Goal: Information Seeking & Learning: Learn about a topic

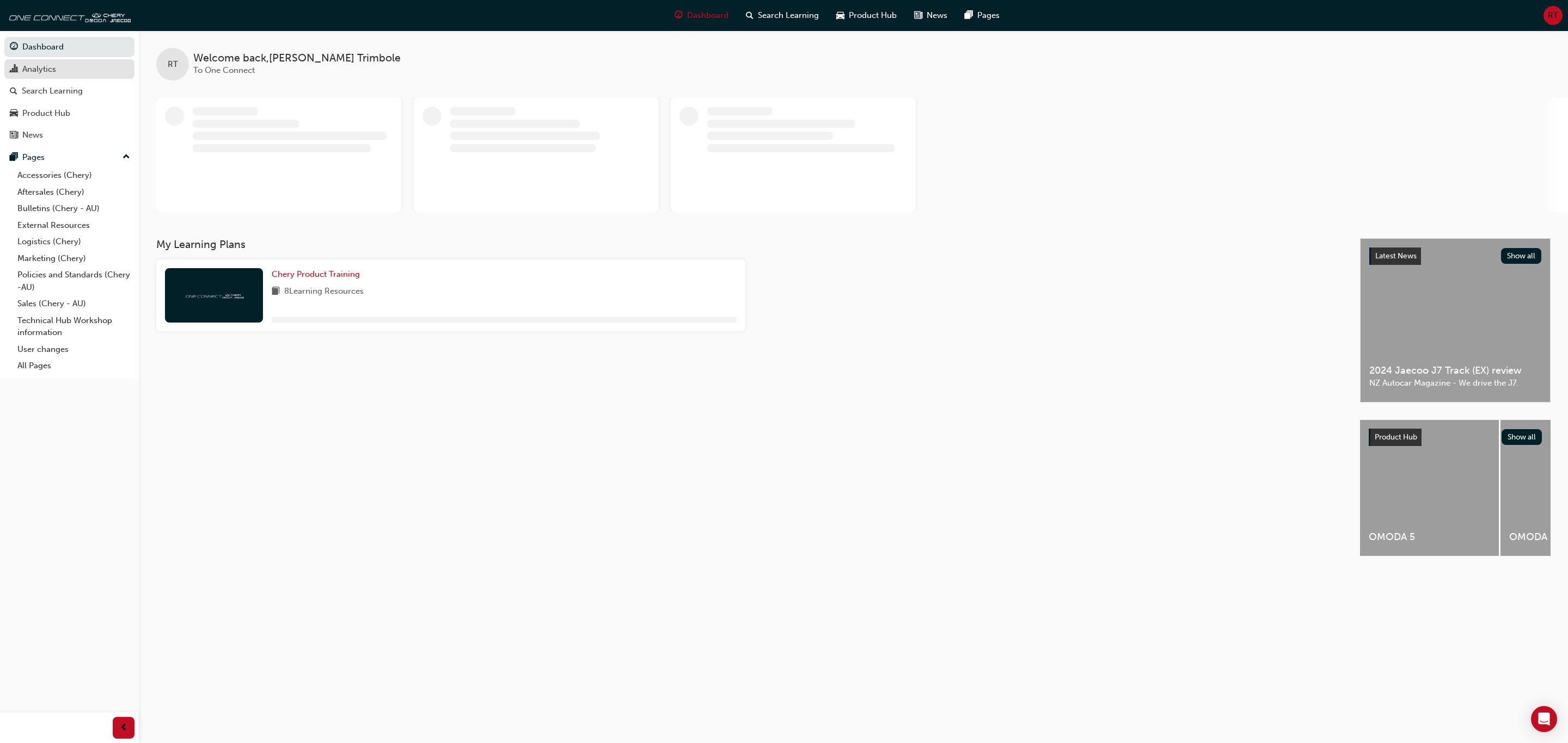
click at [102, 71] on div "Analytics" at bounding box center [70, 69] width 119 height 14
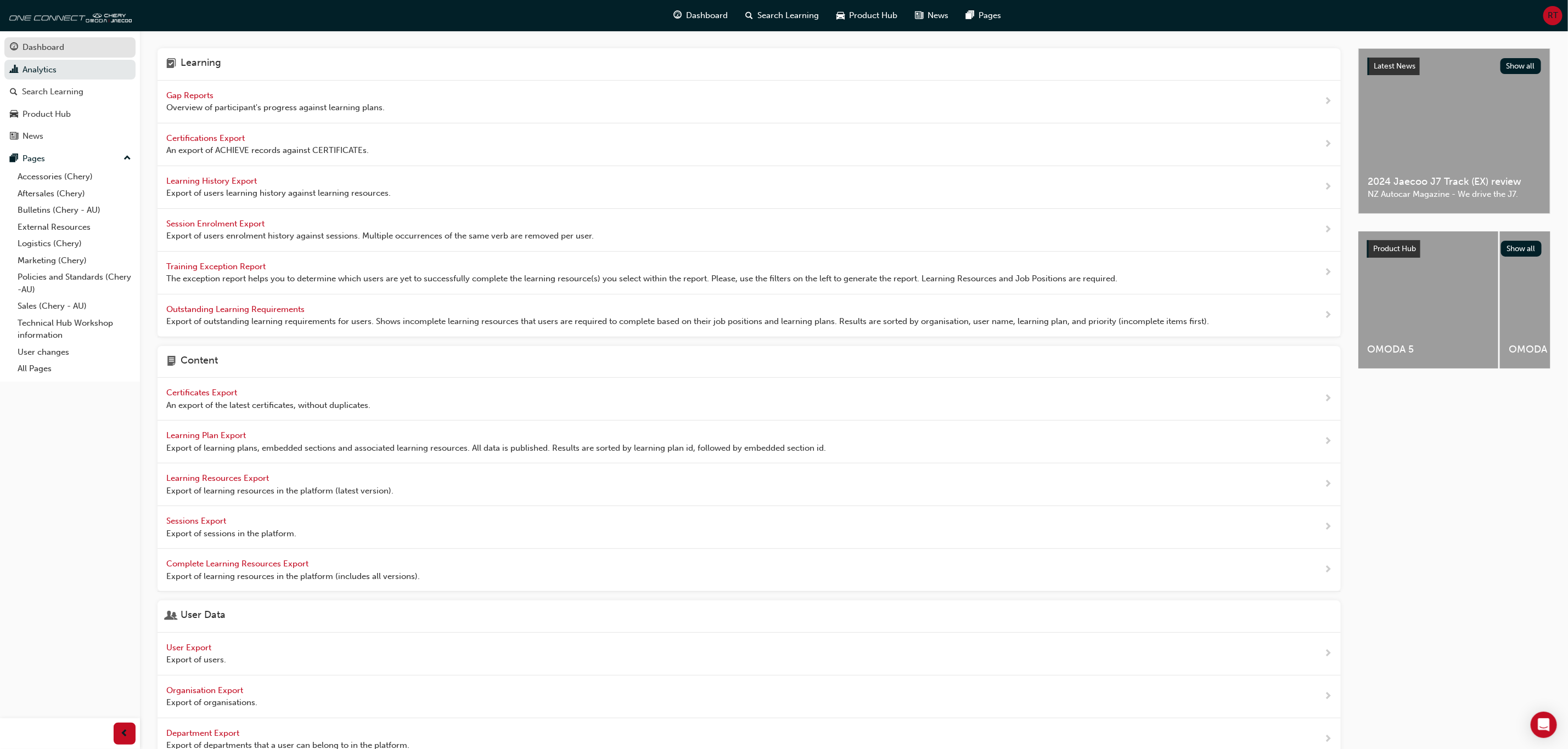
click at [86, 38] on link "Dashboard" at bounding box center [70, 47] width 131 height 20
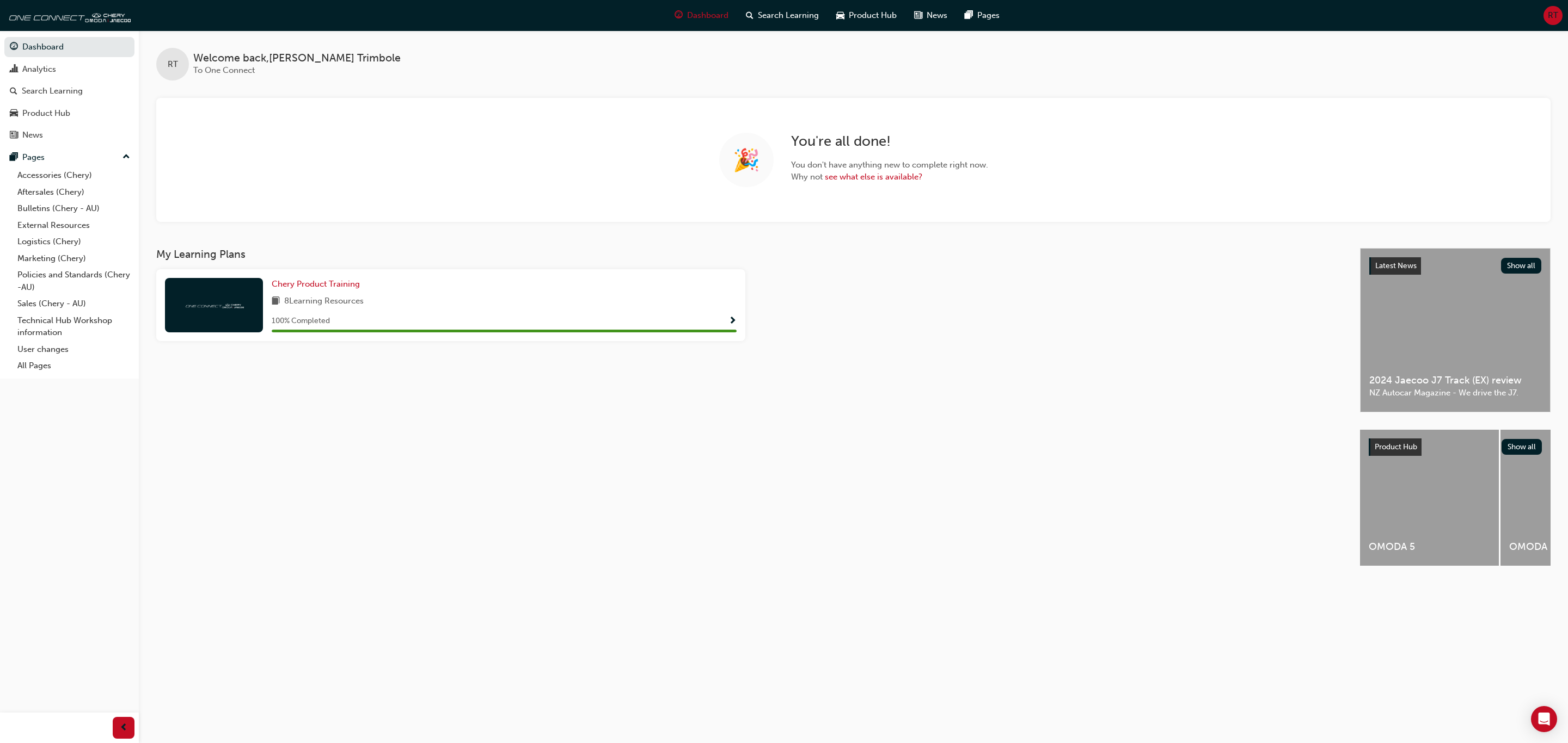
click at [1028, 477] on div "My Learning Plans Chery Product Training 8 Learning Resources 100 % Completed" at bounding box center [758, 416] width 1204 height 338
click at [547, 419] on div "My Learning Plans Chery Product Training 8 Learning Resources 100 % Completed" at bounding box center [758, 416] width 1204 height 338
click at [869, 11] on span "Product Hub" at bounding box center [872, 16] width 48 height 13
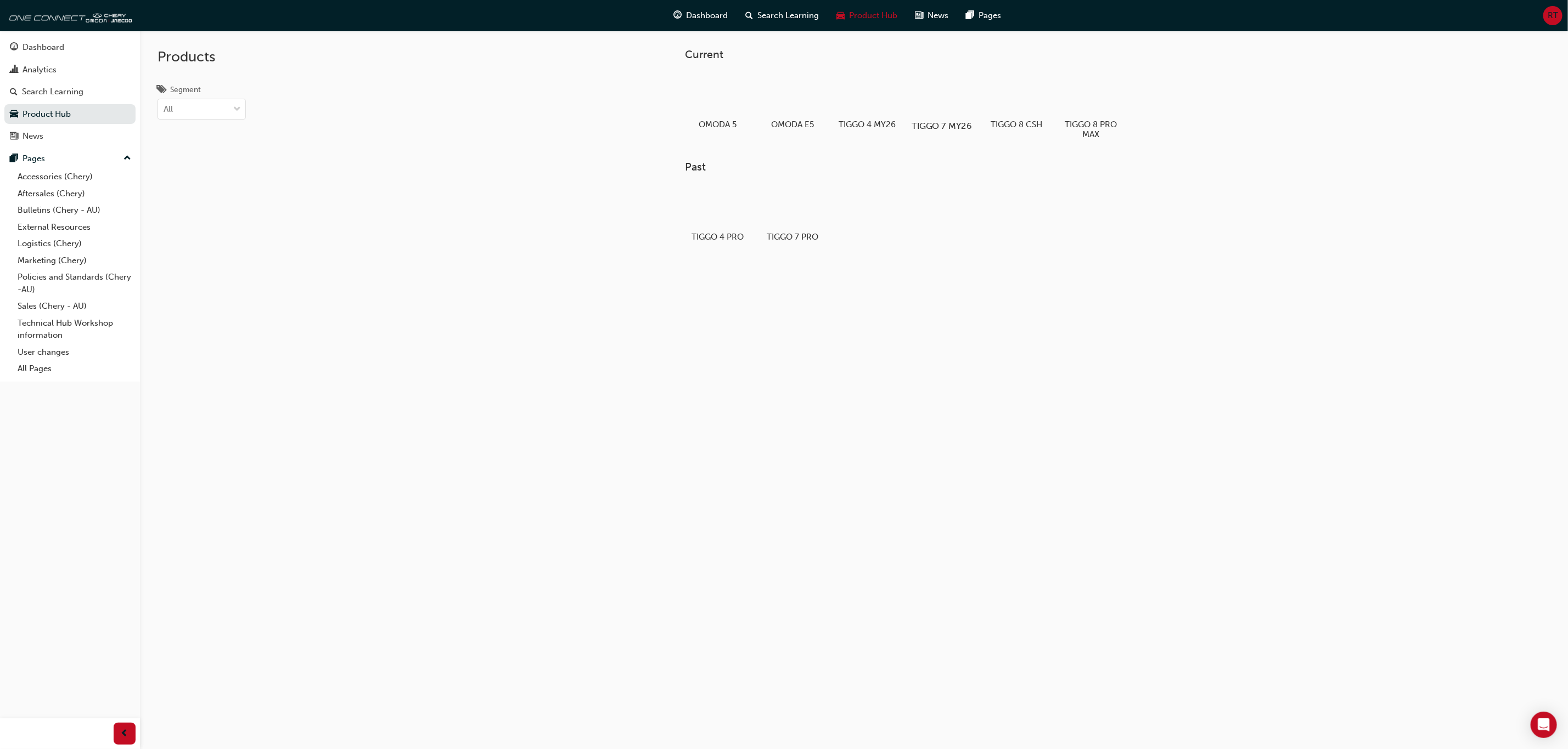
click at [943, 85] on div at bounding box center [942, 94] width 61 height 44
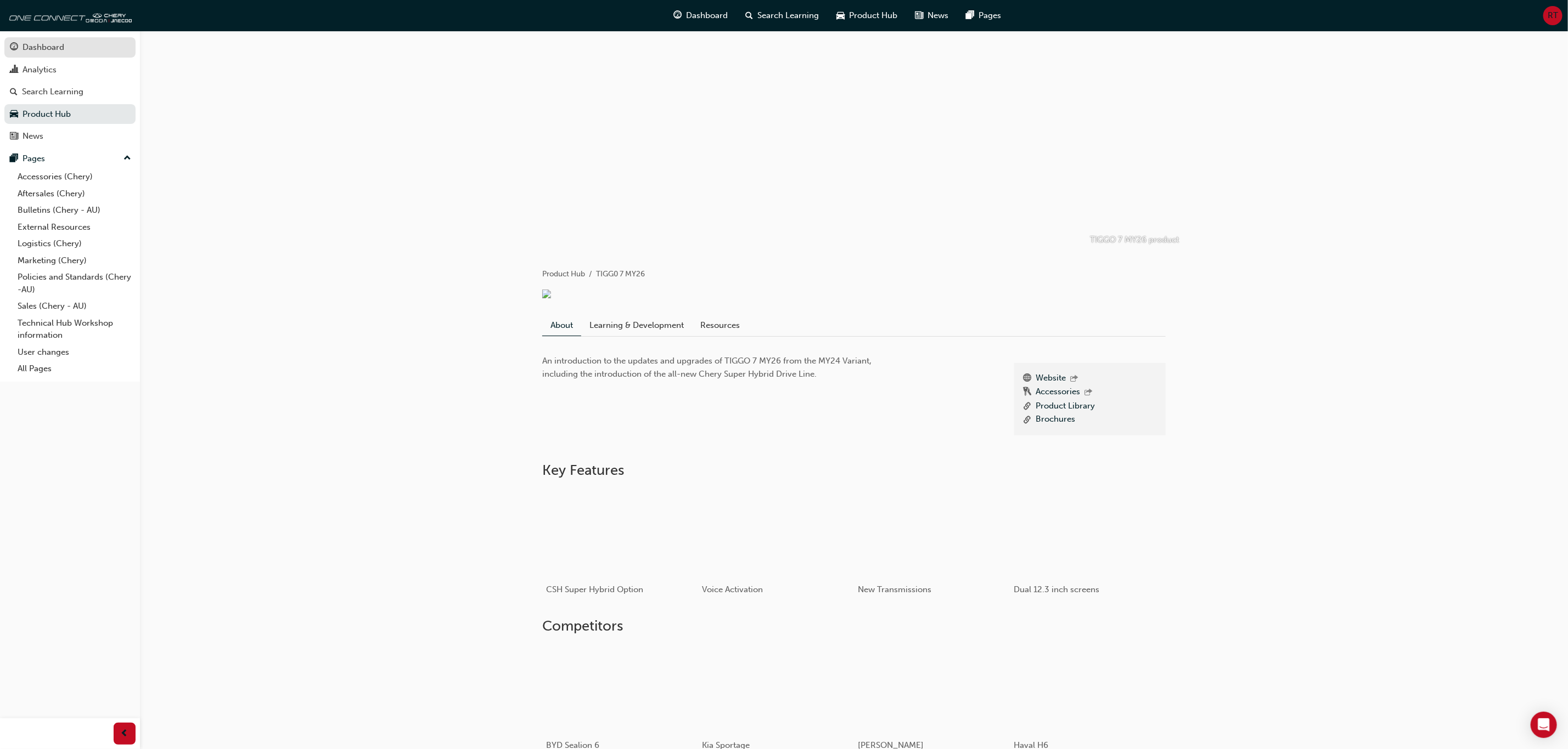
click at [79, 42] on div "Dashboard" at bounding box center [70, 47] width 120 height 14
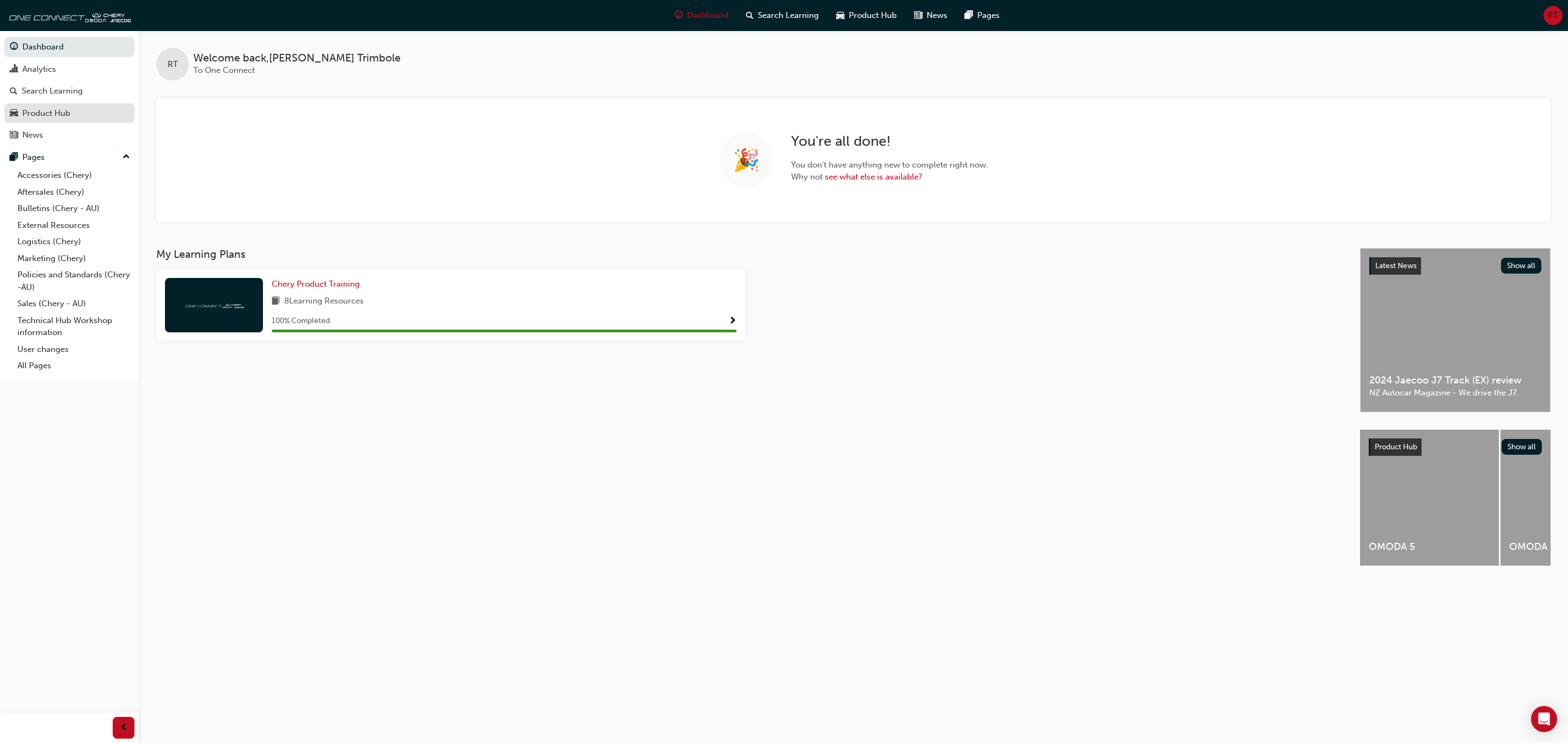
click at [95, 112] on div "Product Hub" at bounding box center [70, 113] width 119 height 14
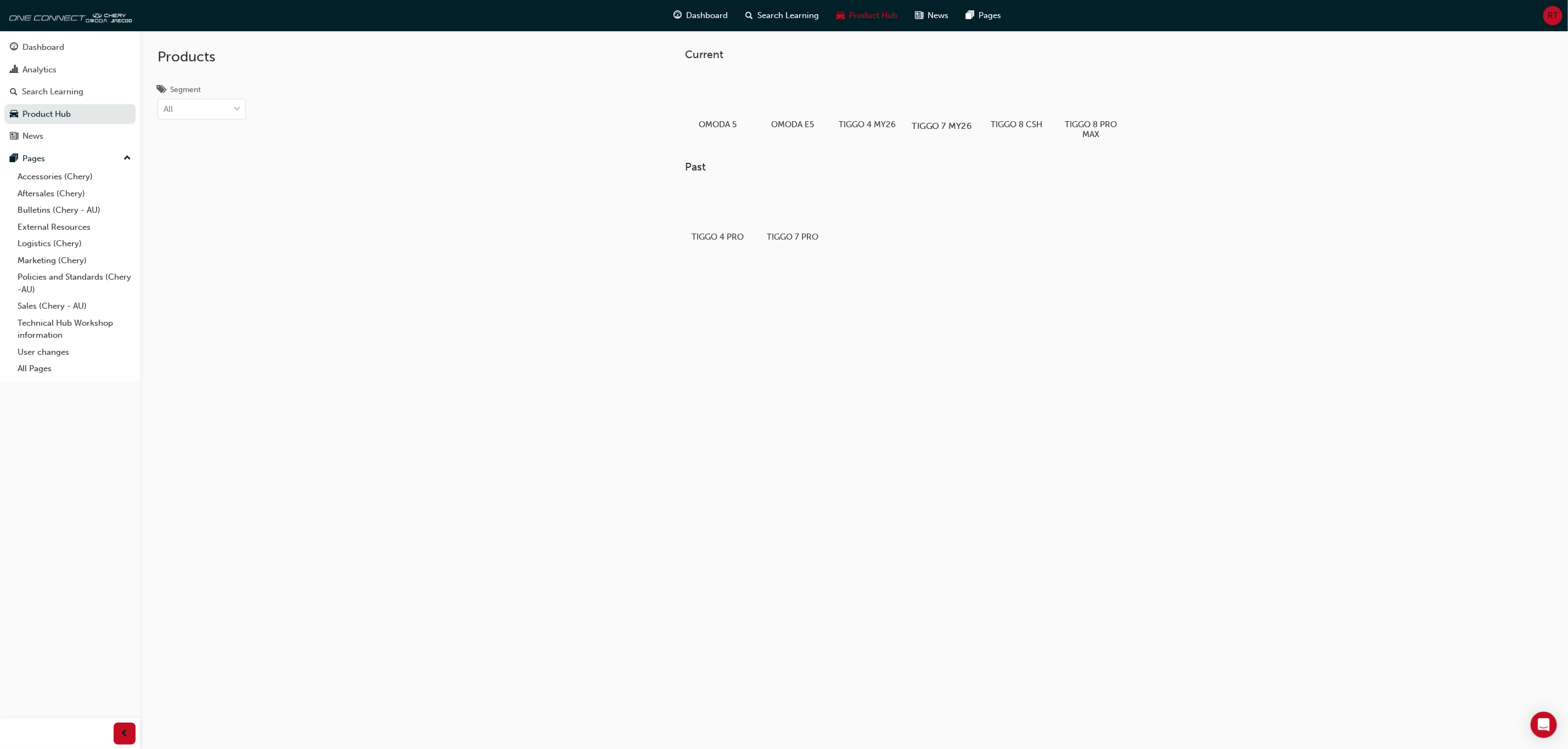
click at [934, 94] on div at bounding box center [942, 94] width 61 height 44
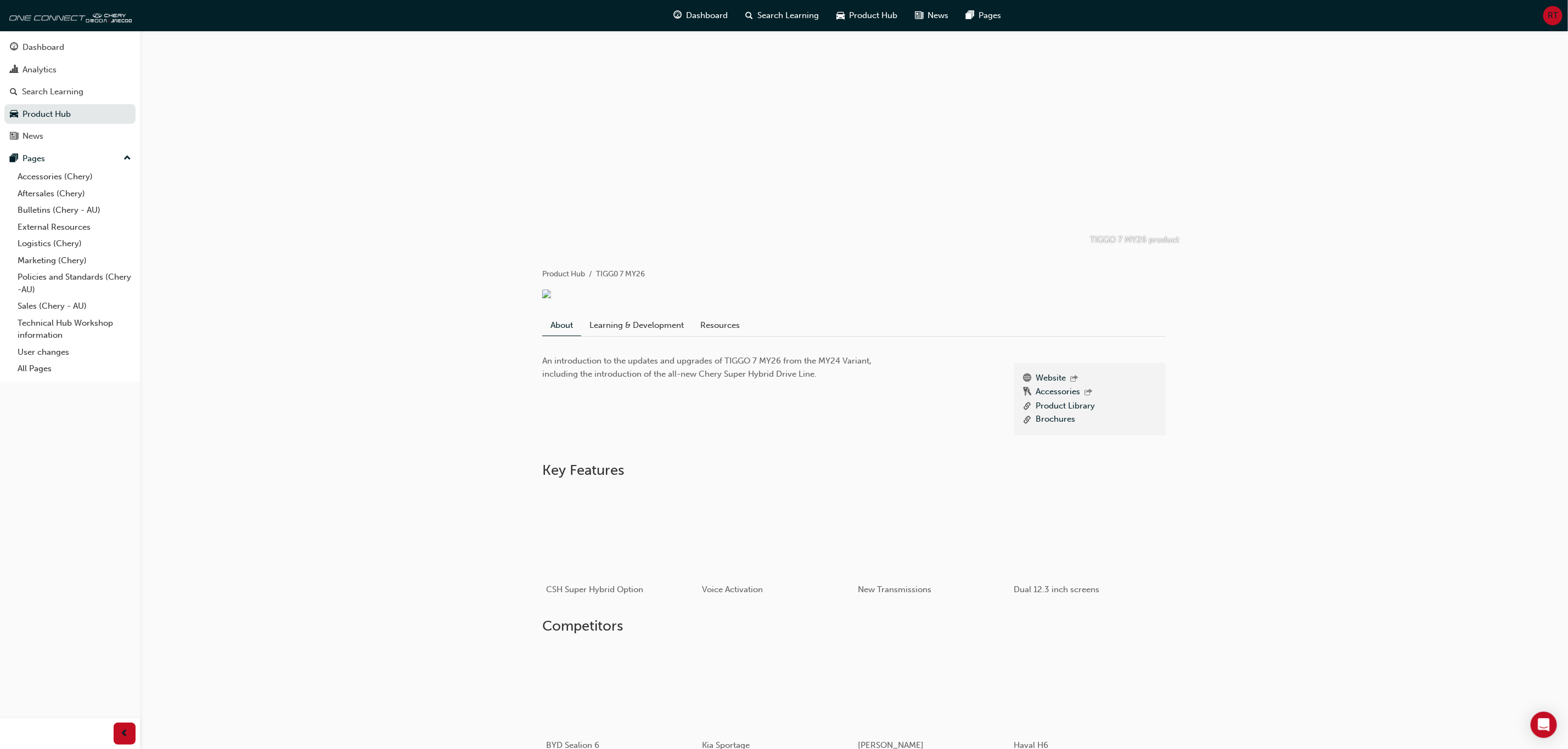
click at [694, 377] on span "An introduction to the updates and upgrades of TIGGO 7 MY26 from the MY24 Varia…" at bounding box center [708, 367] width 331 height 23
drag, startPoint x: 896, startPoint y: 199, endPoint x: 550, endPoint y: 103, distance: 359.1
click at [550, 103] on div "TIGGO 7 MY26 product Product Hub TIGG0 7 MY26 About Learning & Development Reso…" at bounding box center [854, 488] width 1428 height 915
click at [1056, 287] on div "Product Hub TIGG0 7 MY26 About Learning & Development Resources Website Accesso…" at bounding box center [855, 598] width 659 height 696
click at [653, 321] on link "Learning & Development" at bounding box center [637, 325] width 111 height 21
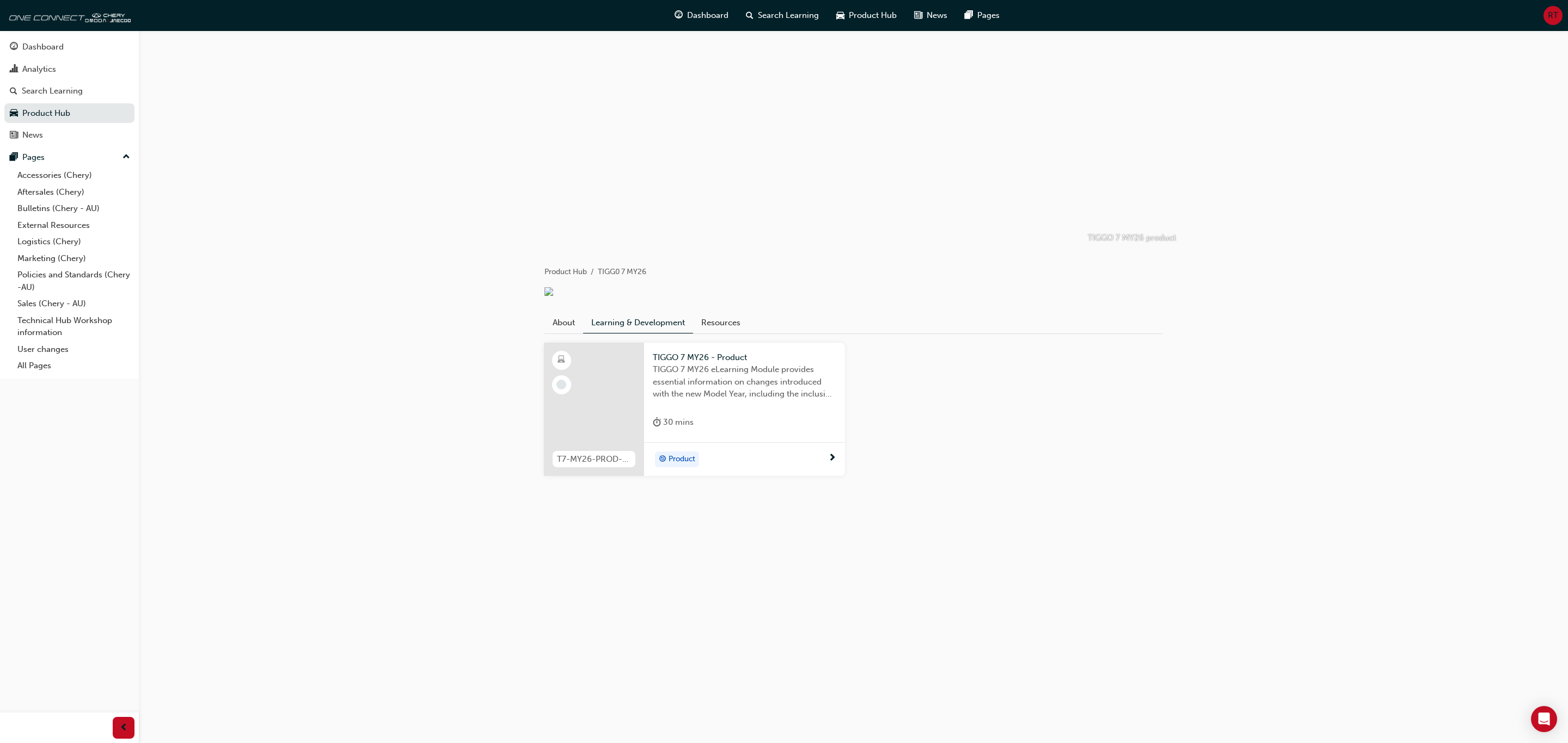
click at [792, 447] on div "Product" at bounding box center [743, 458] width 200 height 34
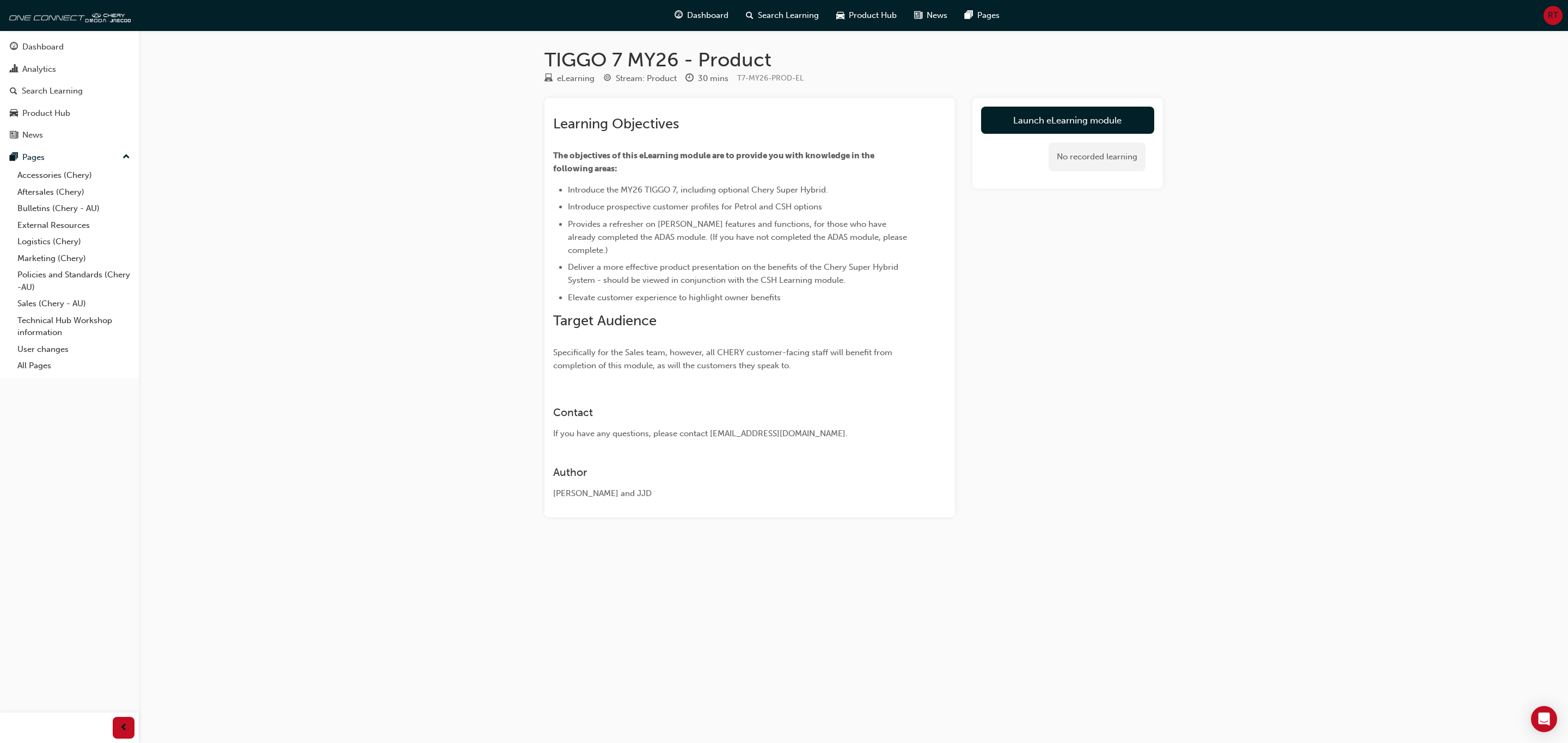
drag, startPoint x: 1013, startPoint y: 106, endPoint x: 998, endPoint y: 93, distance: 19.8
click at [998, 93] on div "TIGGO 7 MY26 - Product eLearning Stream: Product 30 mins T7-MY26-PROD-EL Learni…" at bounding box center [854, 299] width 654 height 504
click at [1005, 123] on link "Launch eLearning module" at bounding box center [1067, 121] width 173 height 27
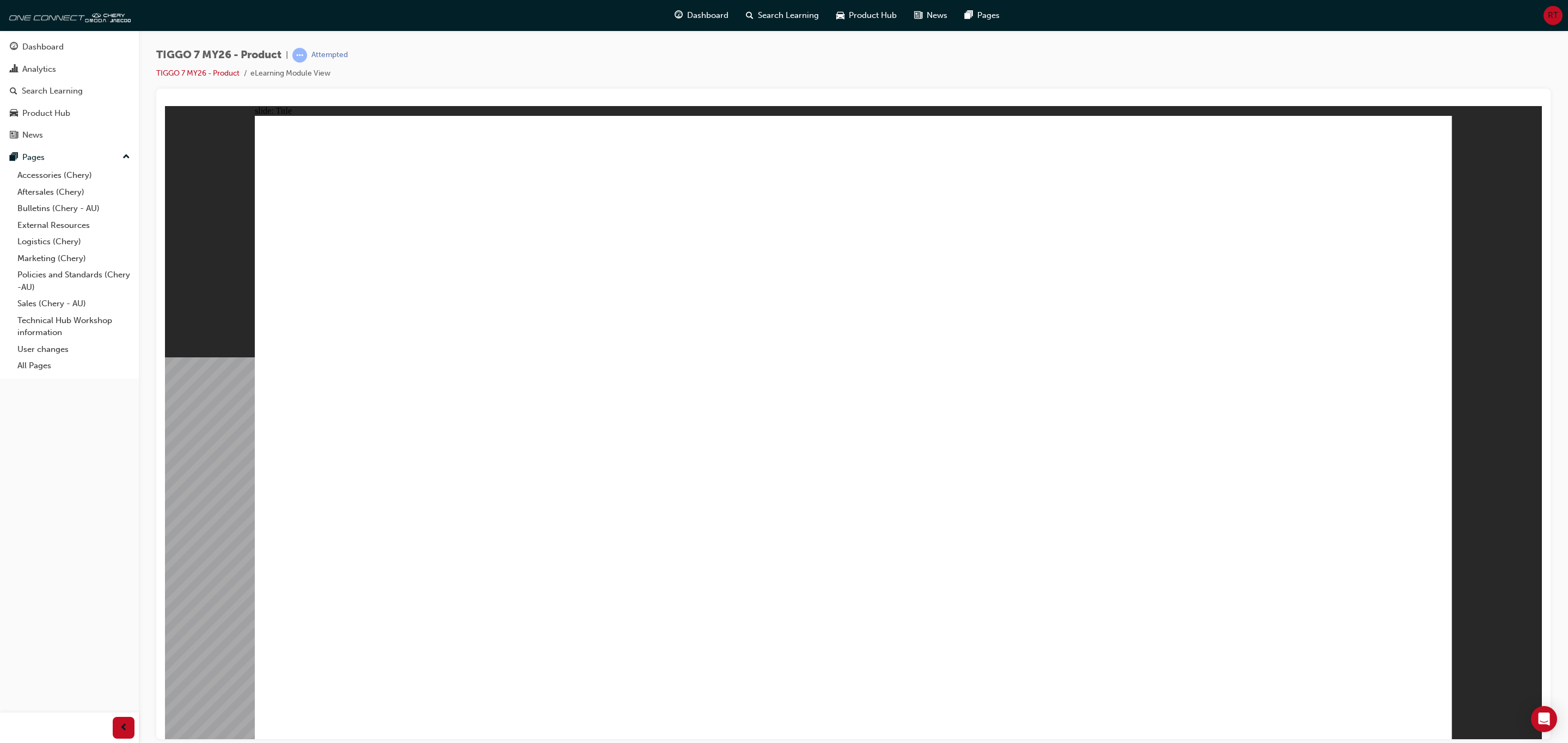
drag, startPoint x: 779, startPoint y: 516, endPoint x: 903, endPoint y: 680, distance: 205.6
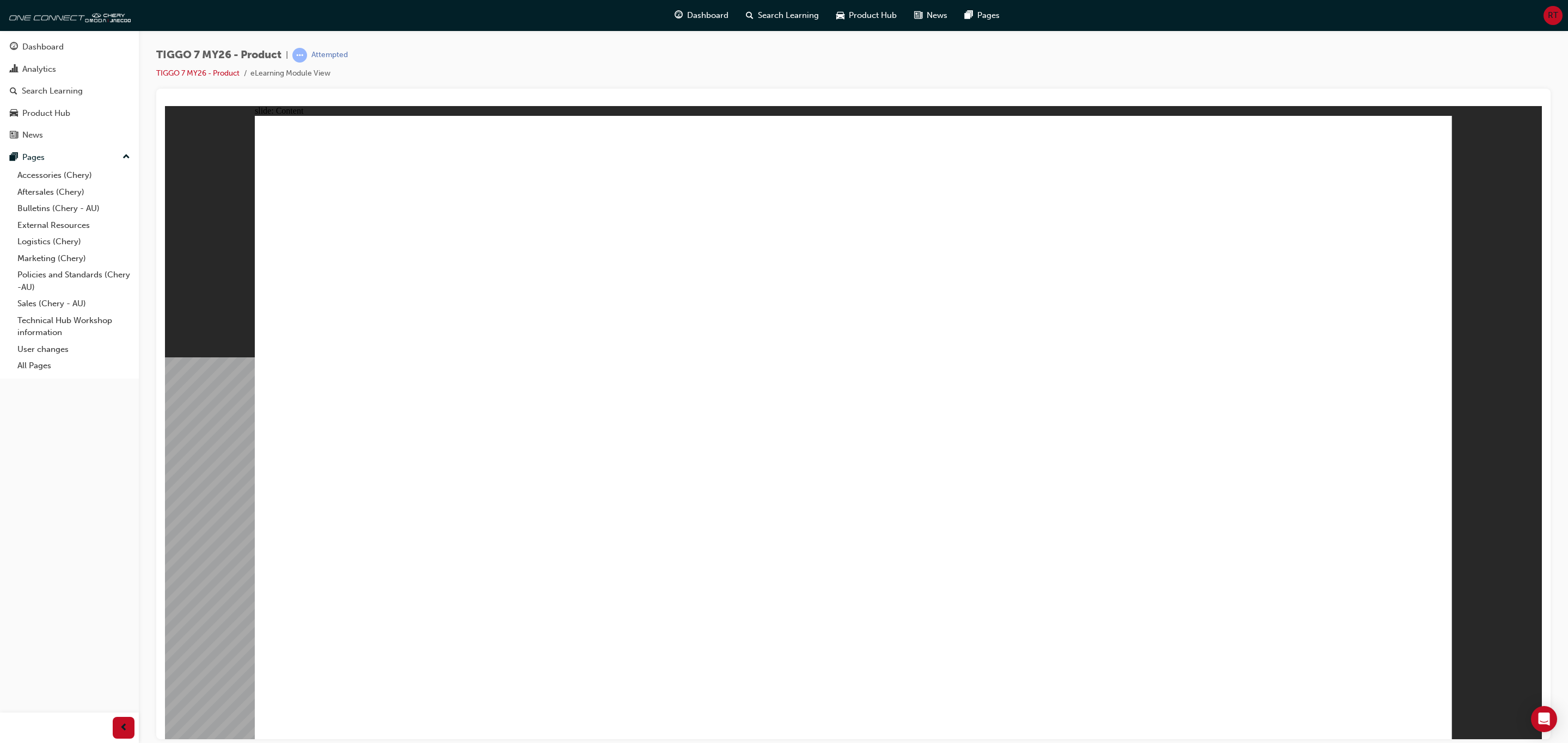
drag, startPoint x: 350, startPoint y: 296, endPoint x: 650, endPoint y: 264, distance: 301.7
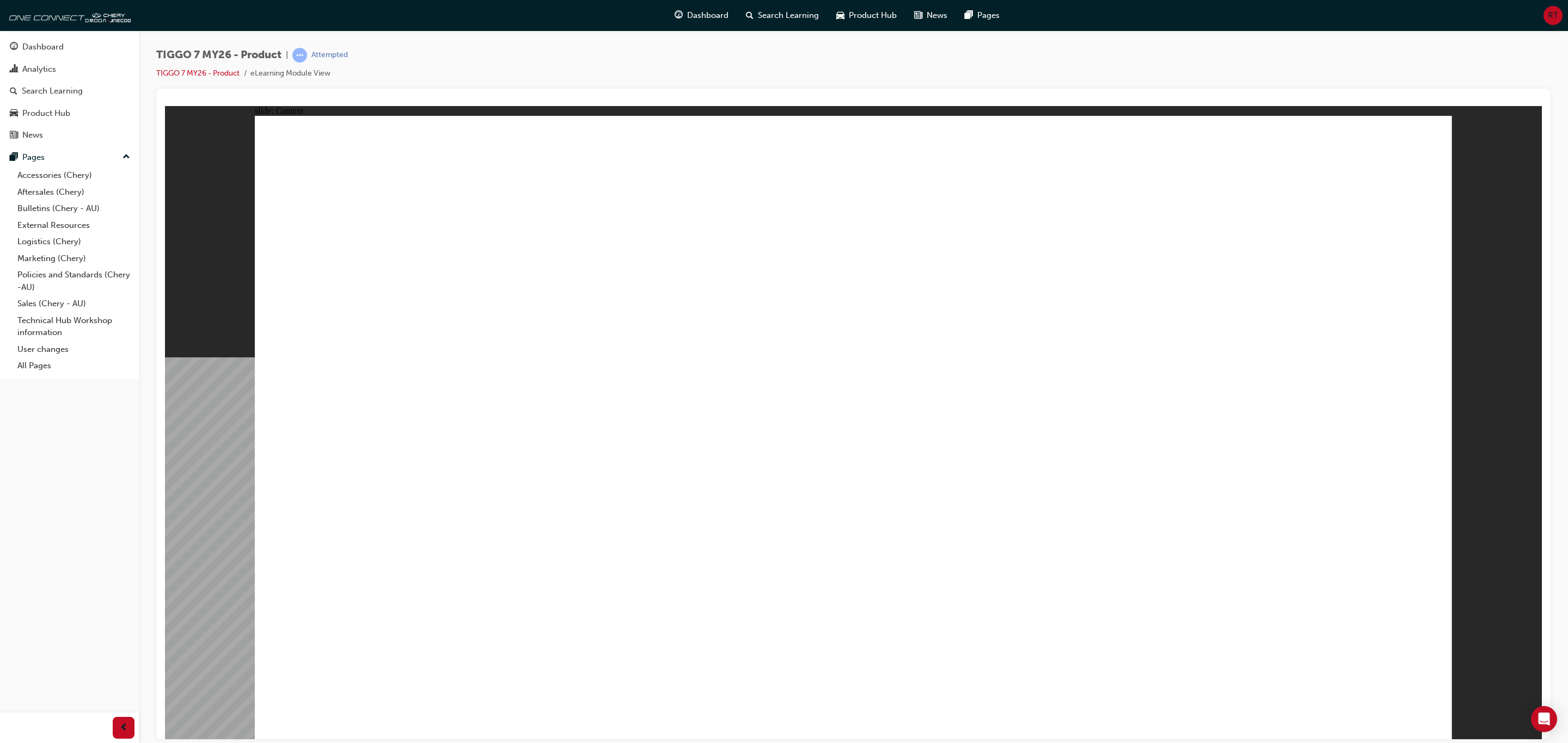
drag, startPoint x: 1139, startPoint y: 284, endPoint x: 1179, endPoint y: 285, distance: 40.0
drag, startPoint x: 933, startPoint y: 459, endPoint x: 1025, endPoint y: 468, distance: 92.4
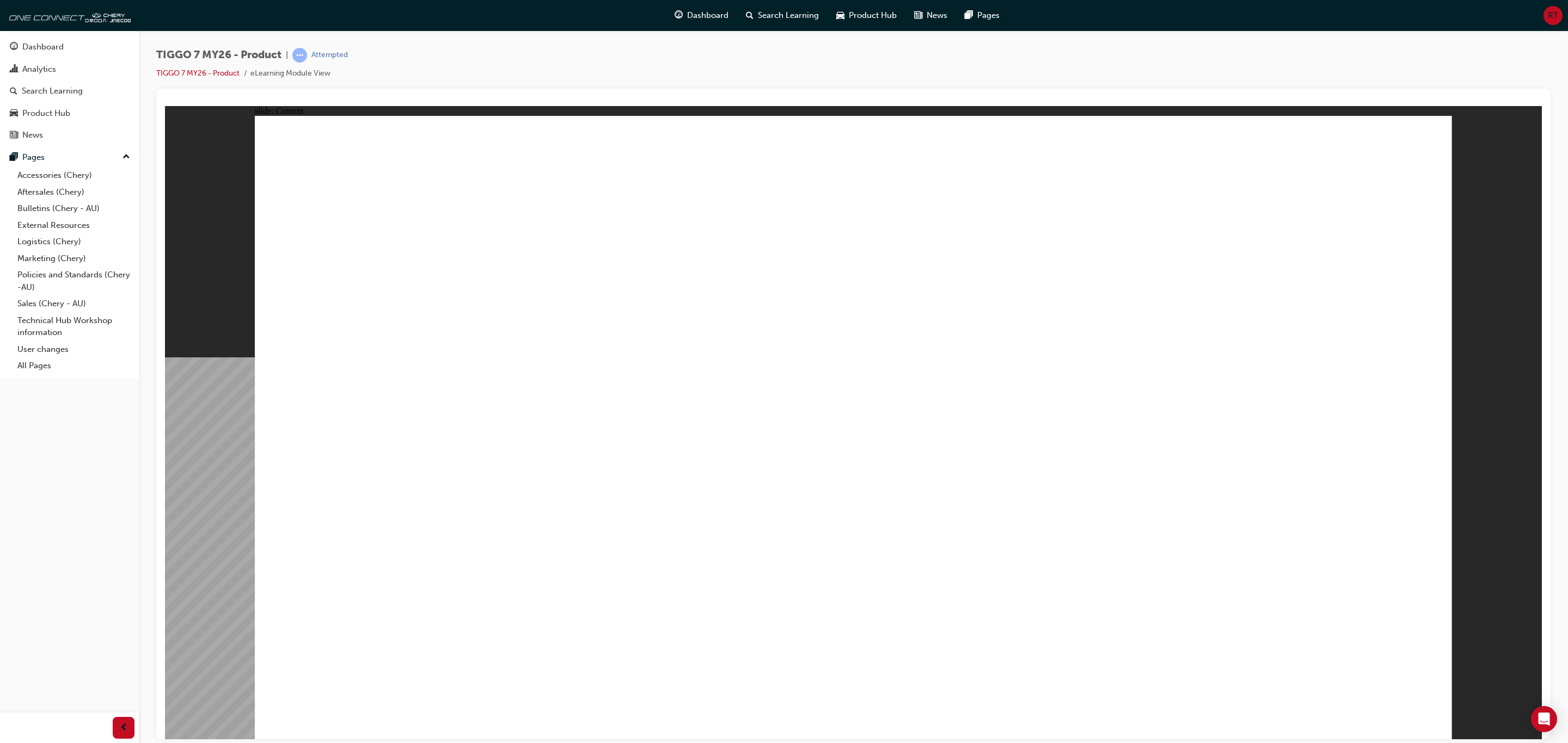
drag, startPoint x: 1237, startPoint y: 217, endPoint x: 1243, endPoint y: 217, distance: 6.0
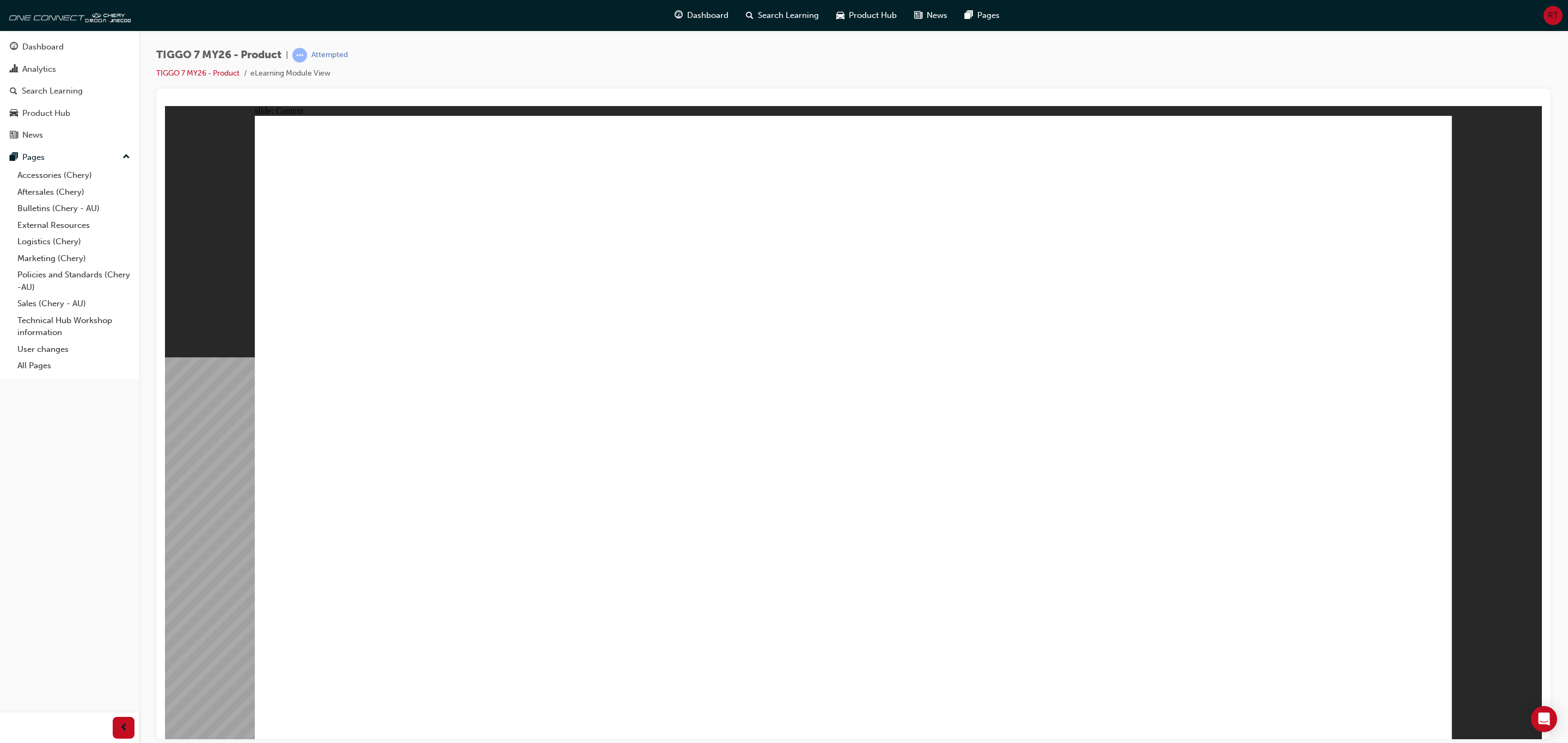
drag, startPoint x: 1122, startPoint y: 357, endPoint x: 1166, endPoint y: 382, distance: 50.6
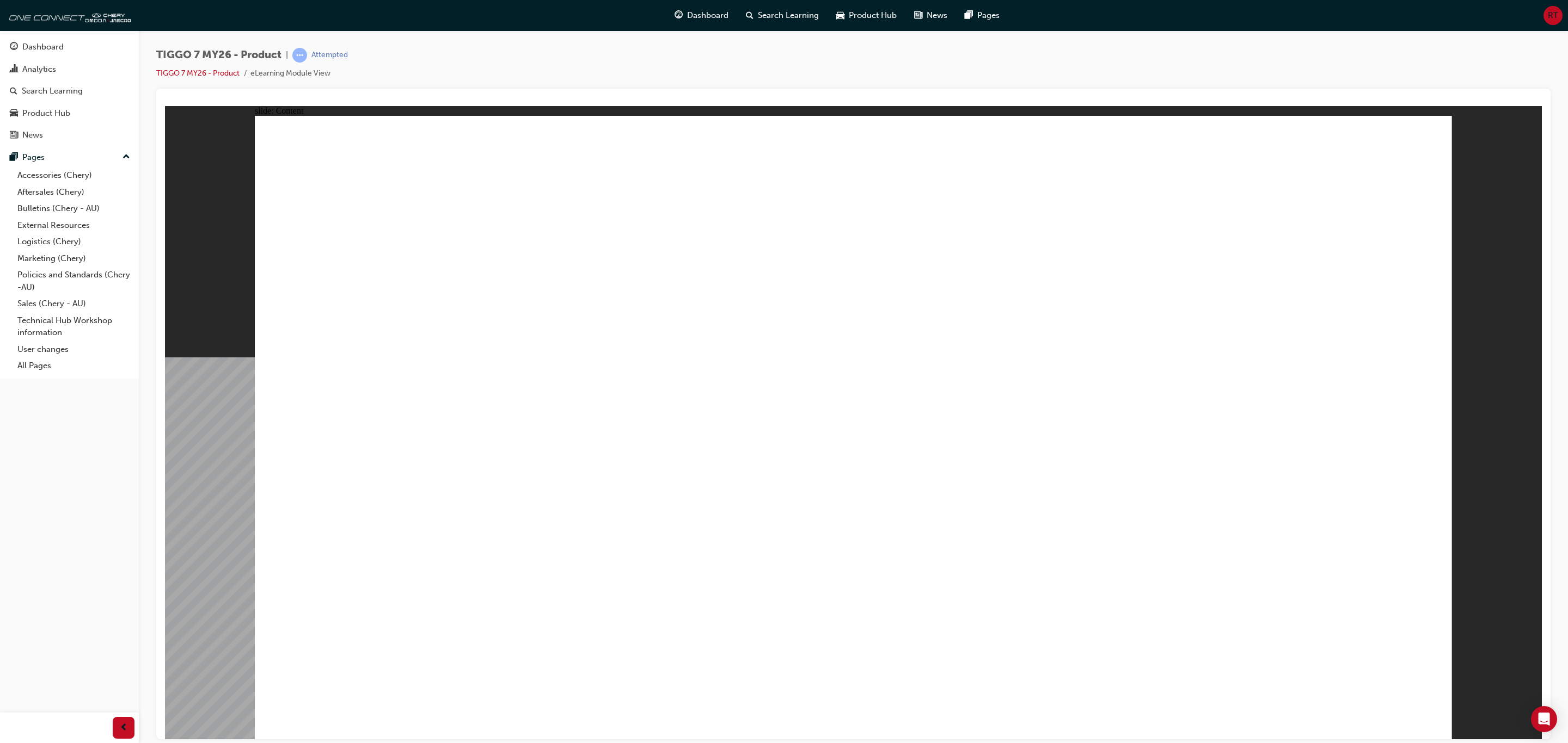
drag, startPoint x: 745, startPoint y: 585, endPoint x: 737, endPoint y: 587, distance: 8.2
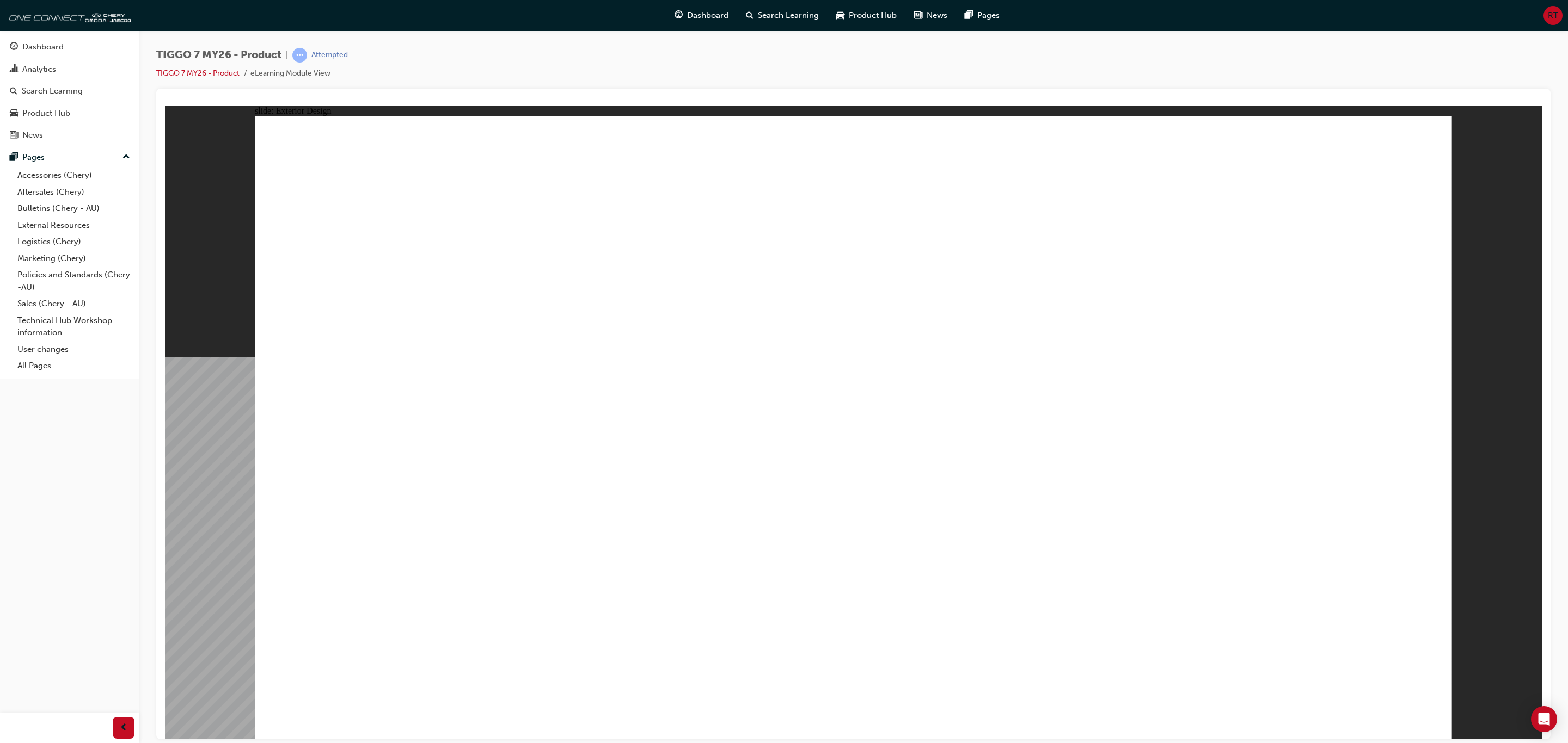
drag, startPoint x: 646, startPoint y: 531, endPoint x: 652, endPoint y: 525, distance: 8.5
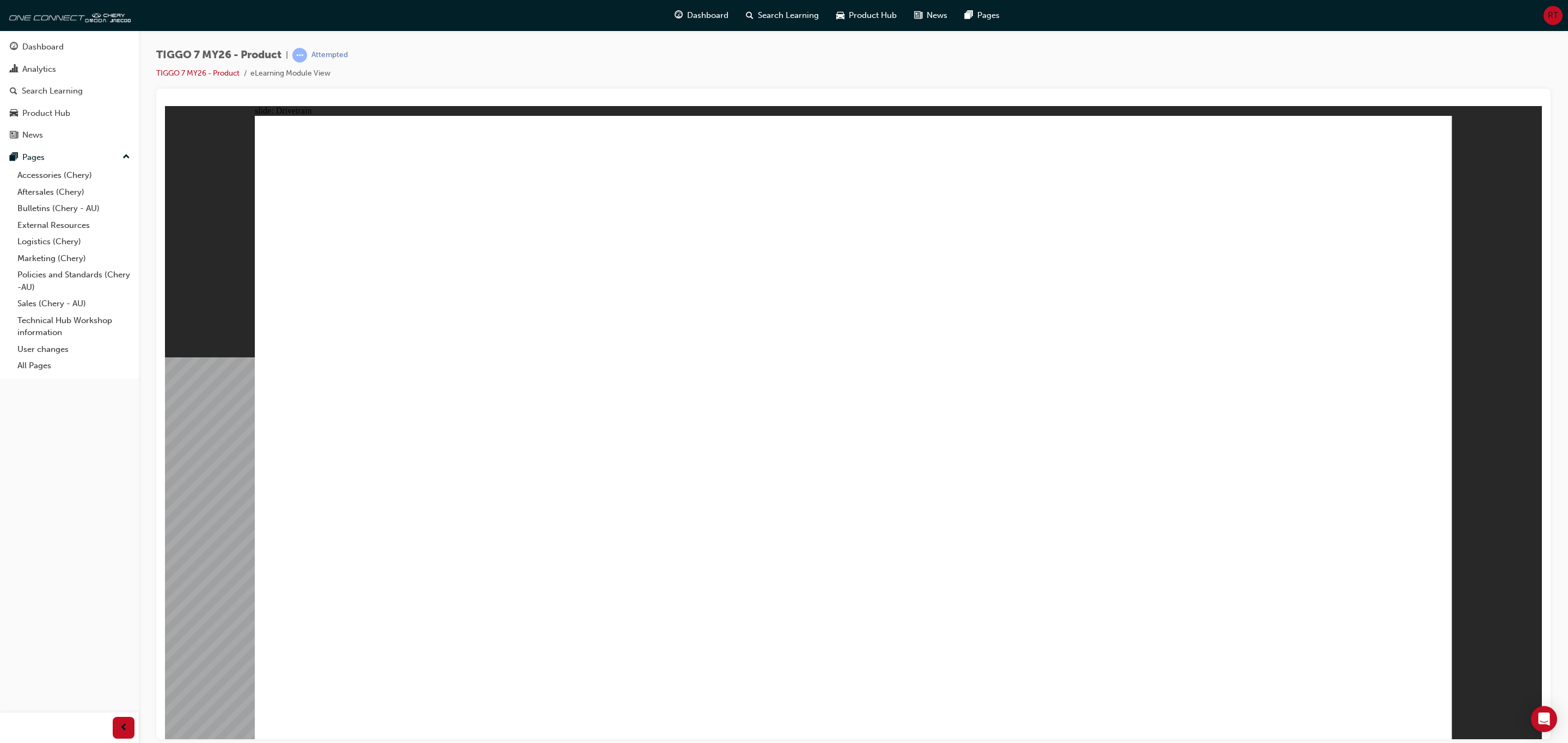
drag, startPoint x: 1132, startPoint y: 171, endPoint x: 1134, endPoint y: 179, distance: 8.2
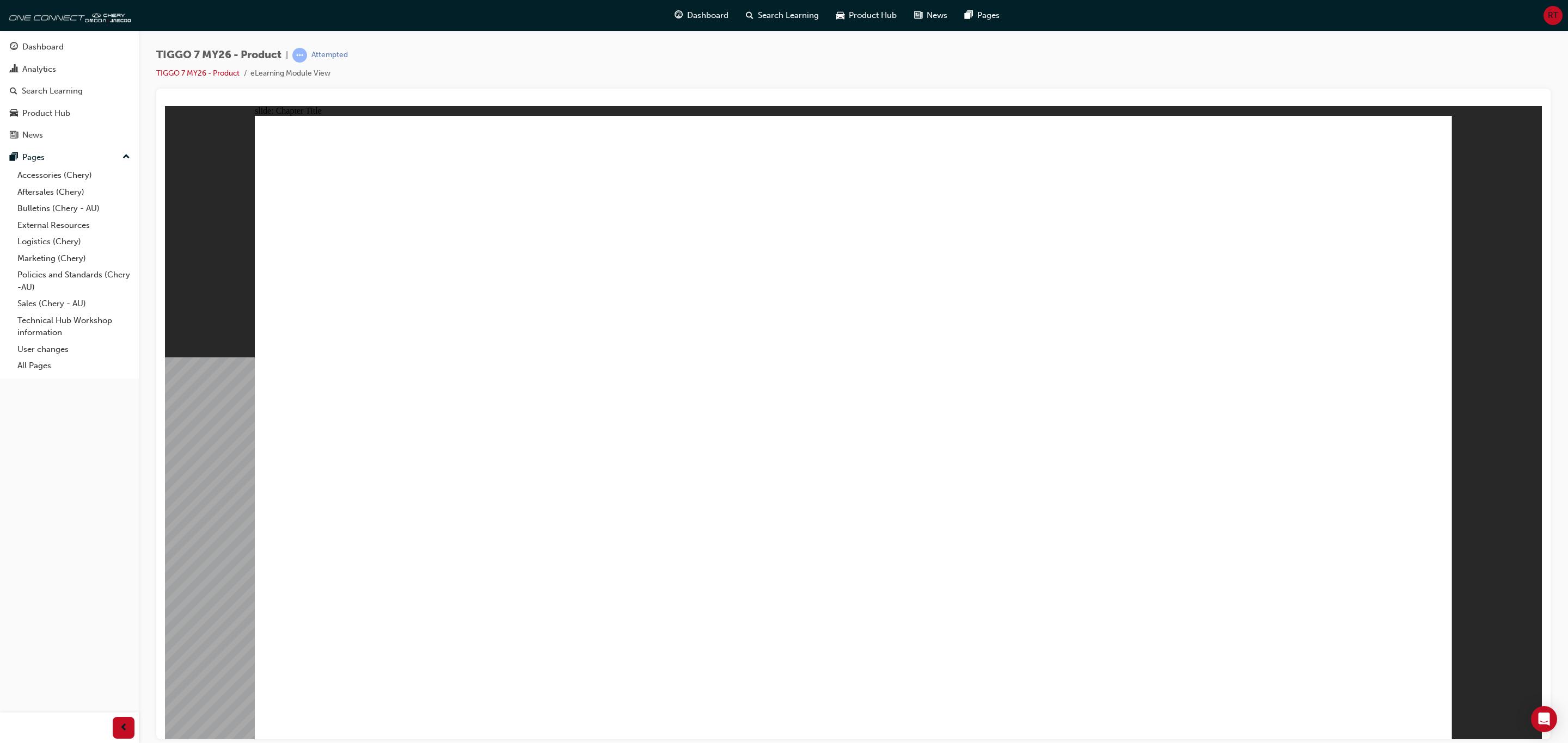
drag, startPoint x: 889, startPoint y: 566, endPoint x: 929, endPoint y: 578, distance: 41.8
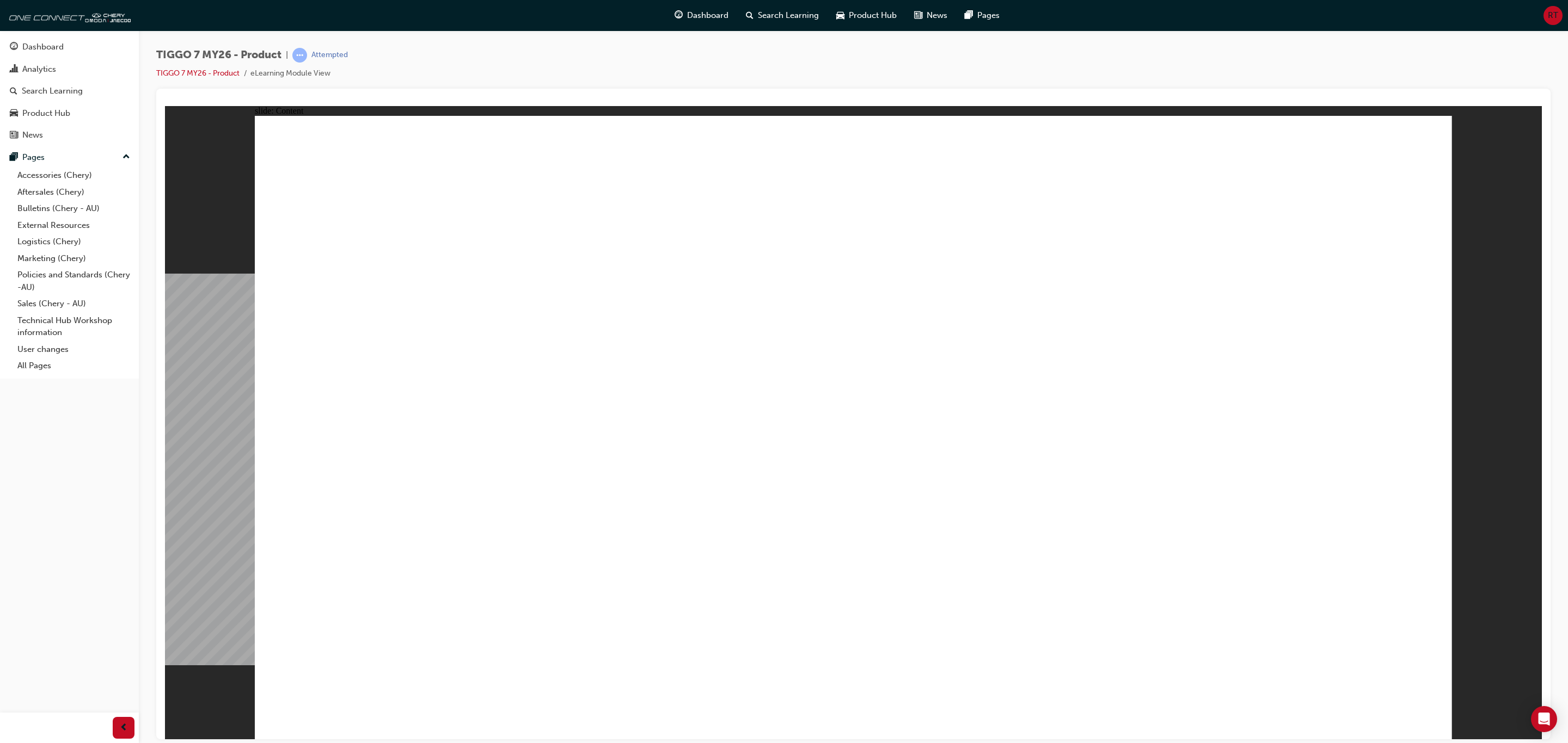
drag, startPoint x: 1424, startPoint y: 155, endPoint x: 1306, endPoint y: 174, distance: 119.5
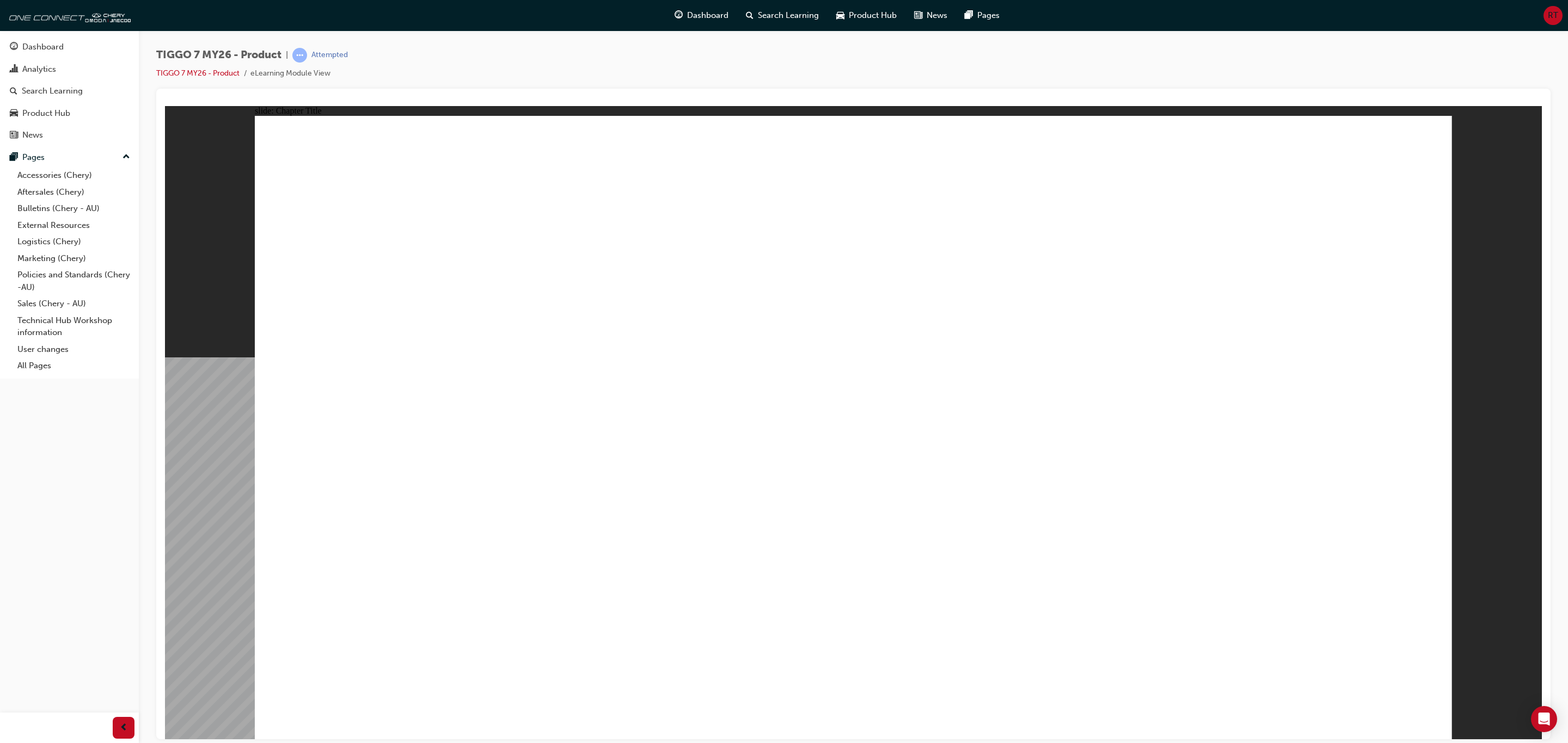
drag, startPoint x: 1065, startPoint y: 518, endPoint x: 1145, endPoint y: 529, distance: 80.8
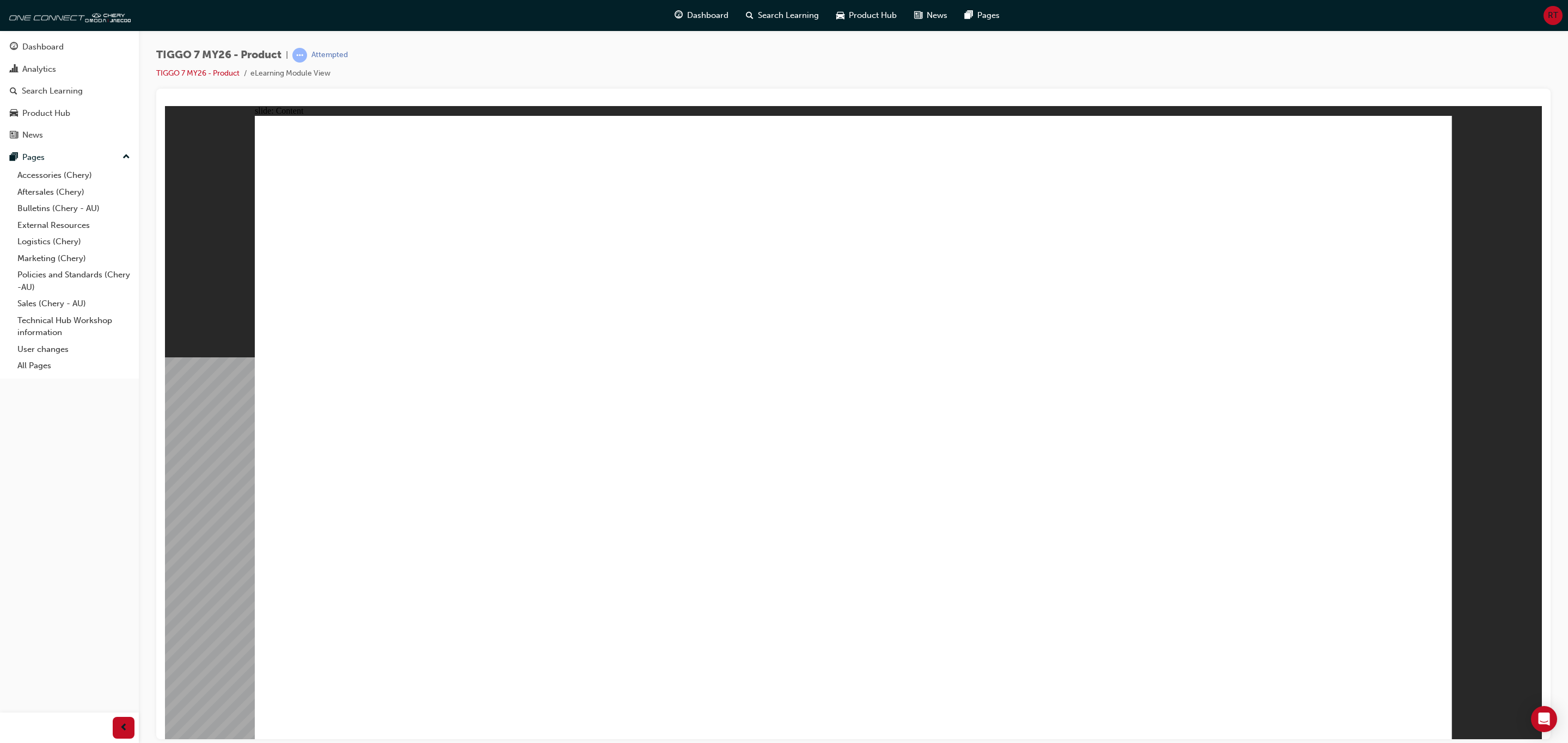
drag, startPoint x: 395, startPoint y: 404, endPoint x: 398, endPoint y: 398, distance: 6.7
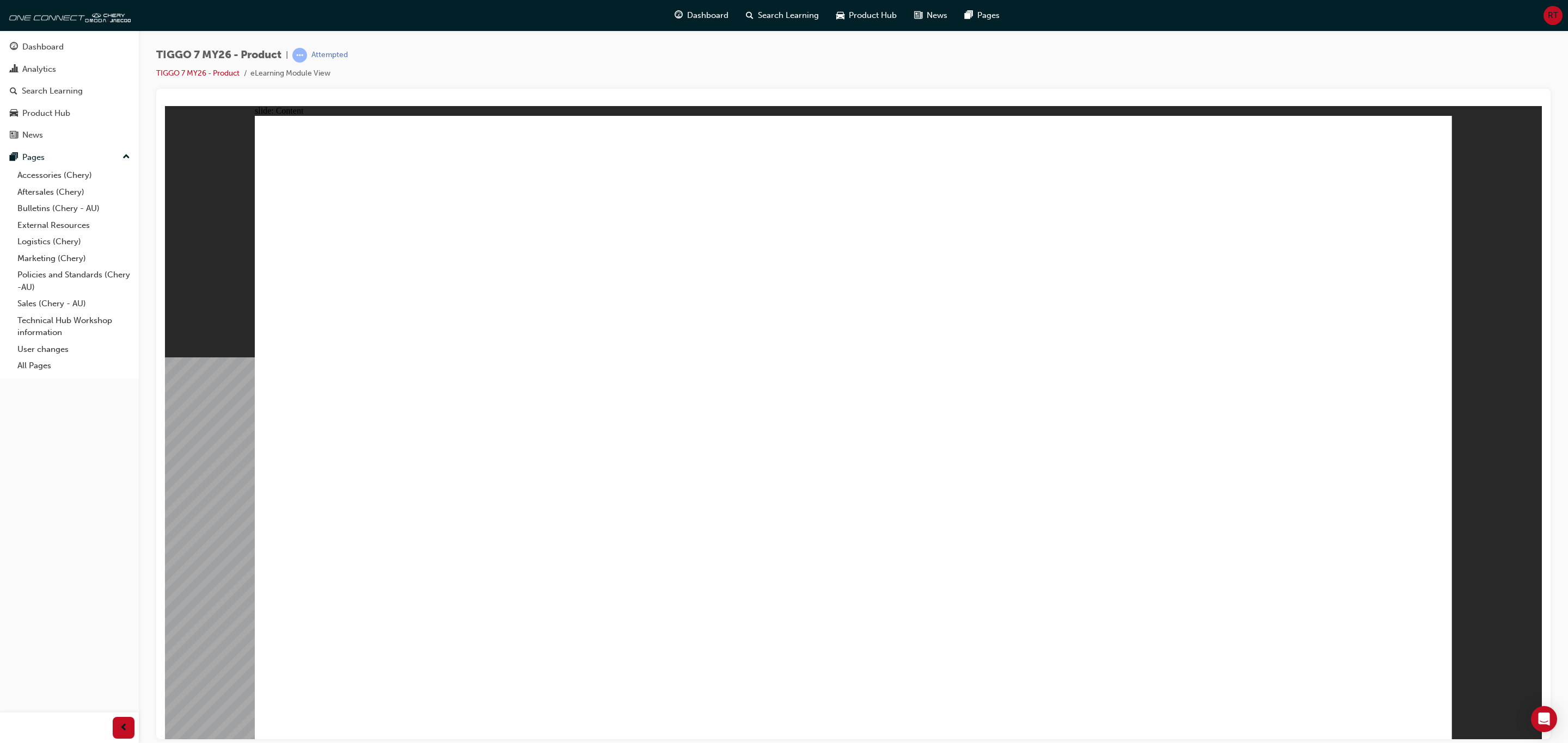
drag, startPoint x: 1410, startPoint y: 723, endPoint x: 1422, endPoint y: 715, distance: 14.4
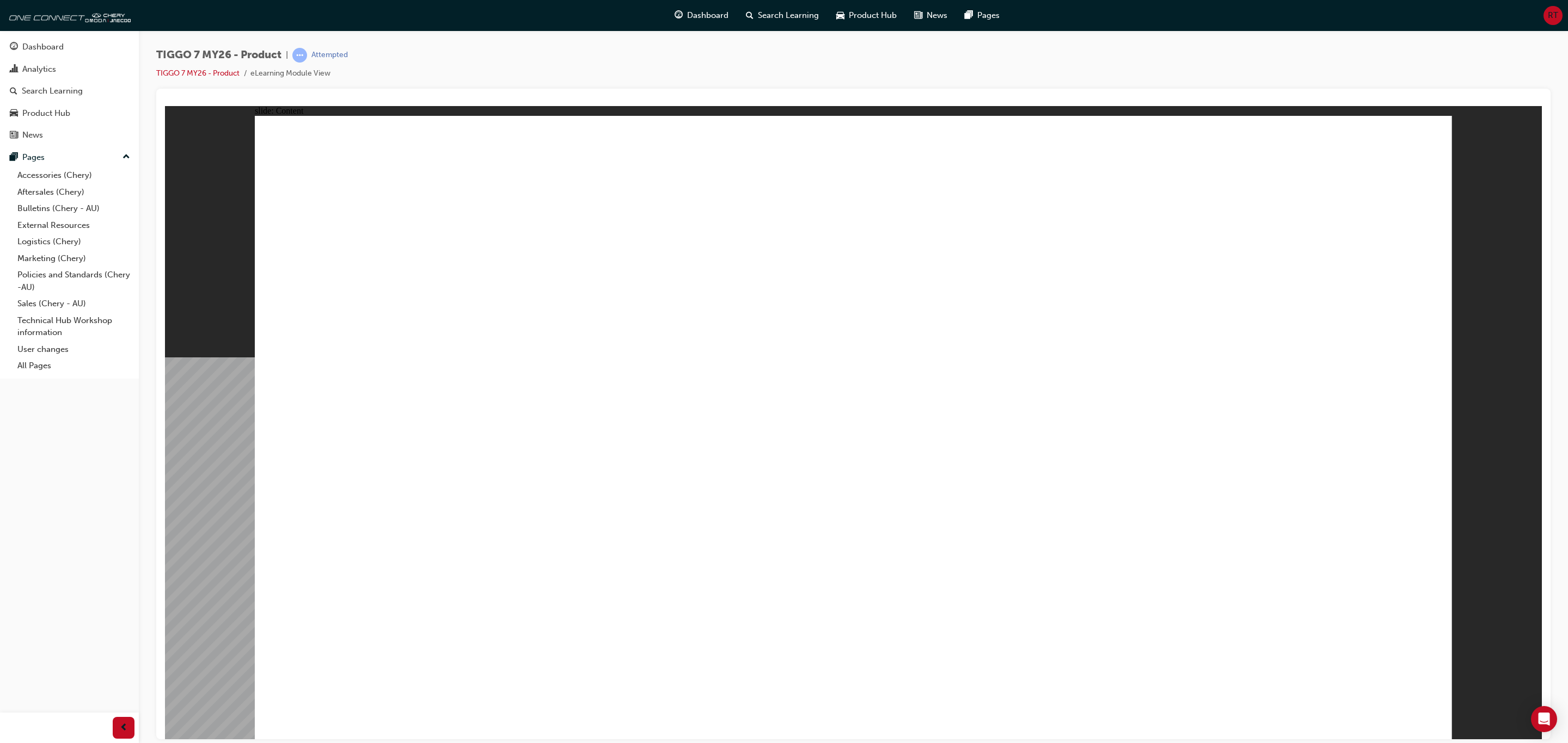
drag, startPoint x: 1077, startPoint y: 207, endPoint x: 410, endPoint y: 476, distance: 719.2
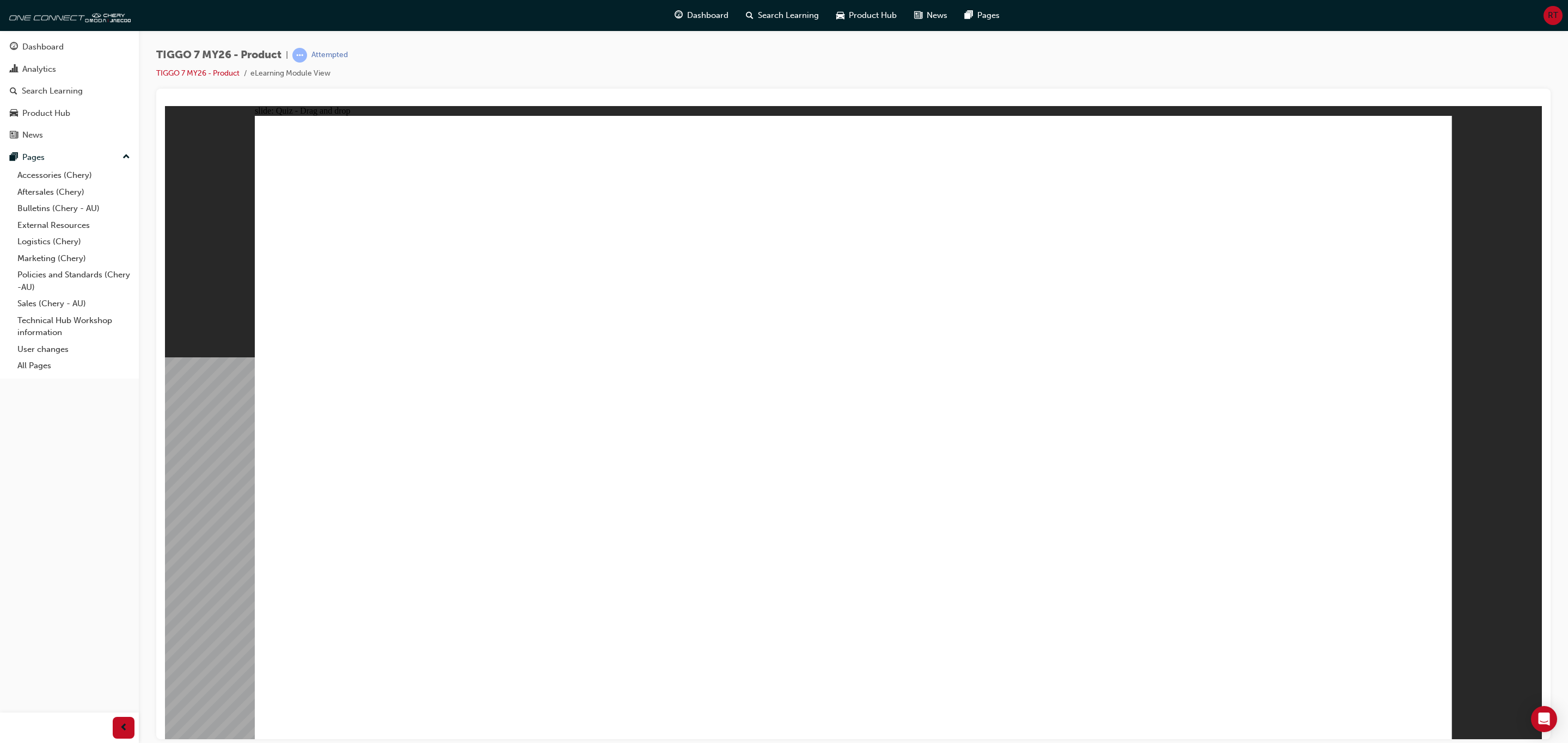
drag, startPoint x: 861, startPoint y: 186, endPoint x: 1335, endPoint y: 472, distance: 553.6
drag, startPoint x: 1361, startPoint y: 186, endPoint x: 1135, endPoint y: 457, distance: 352.9
drag, startPoint x: 950, startPoint y: 308, endPoint x: 972, endPoint y: 282, distance: 34.1
drag, startPoint x: 1067, startPoint y: 467, endPoint x: 973, endPoint y: 454, distance: 94.9
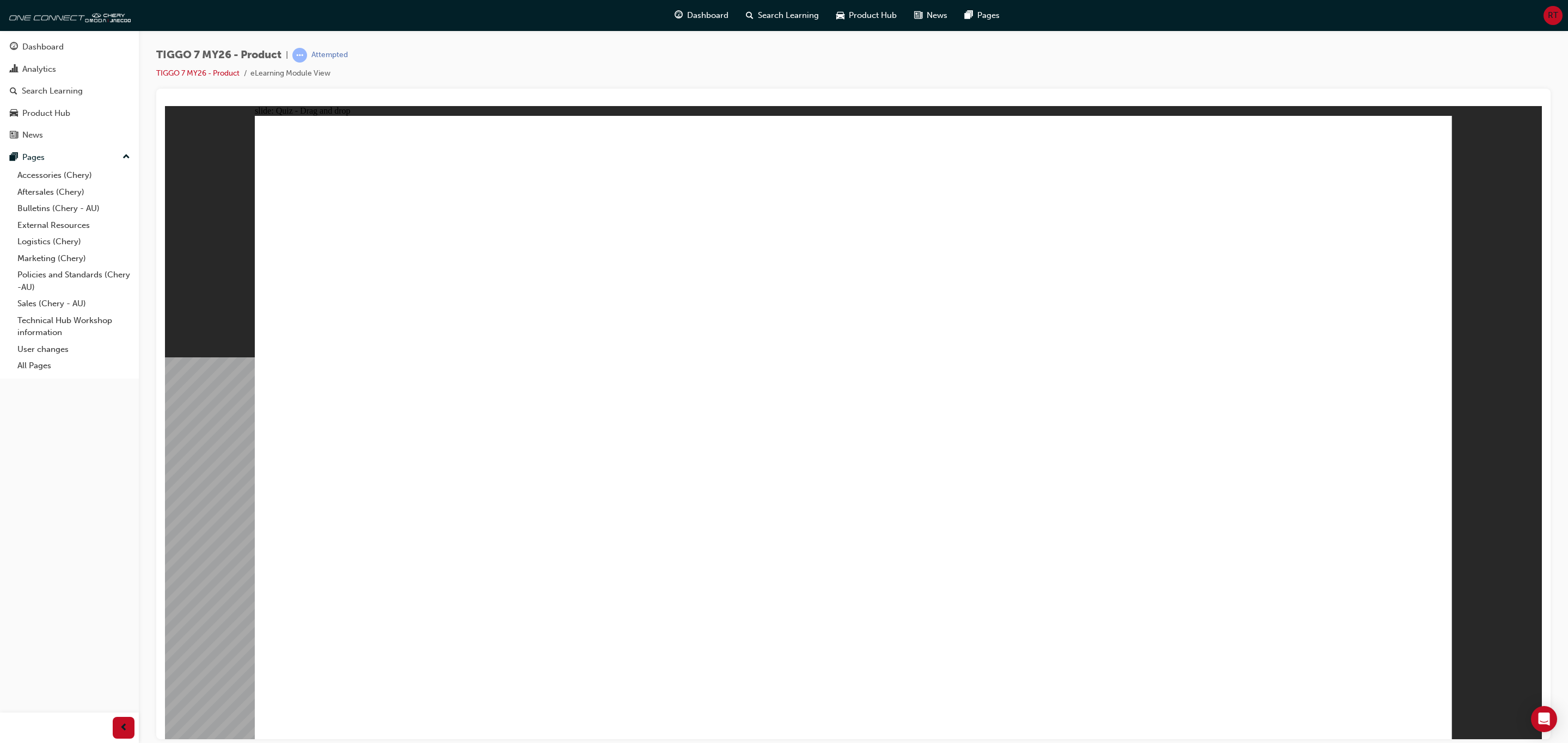
drag, startPoint x: 1152, startPoint y: 477, endPoint x: 707, endPoint y: 486, distance: 445.1
drag, startPoint x: 1135, startPoint y: 332, endPoint x: 1052, endPoint y: 475, distance: 165.3
drag, startPoint x: 920, startPoint y: 372, endPoint x: 889, endPoint y: 470, distance: 102.8
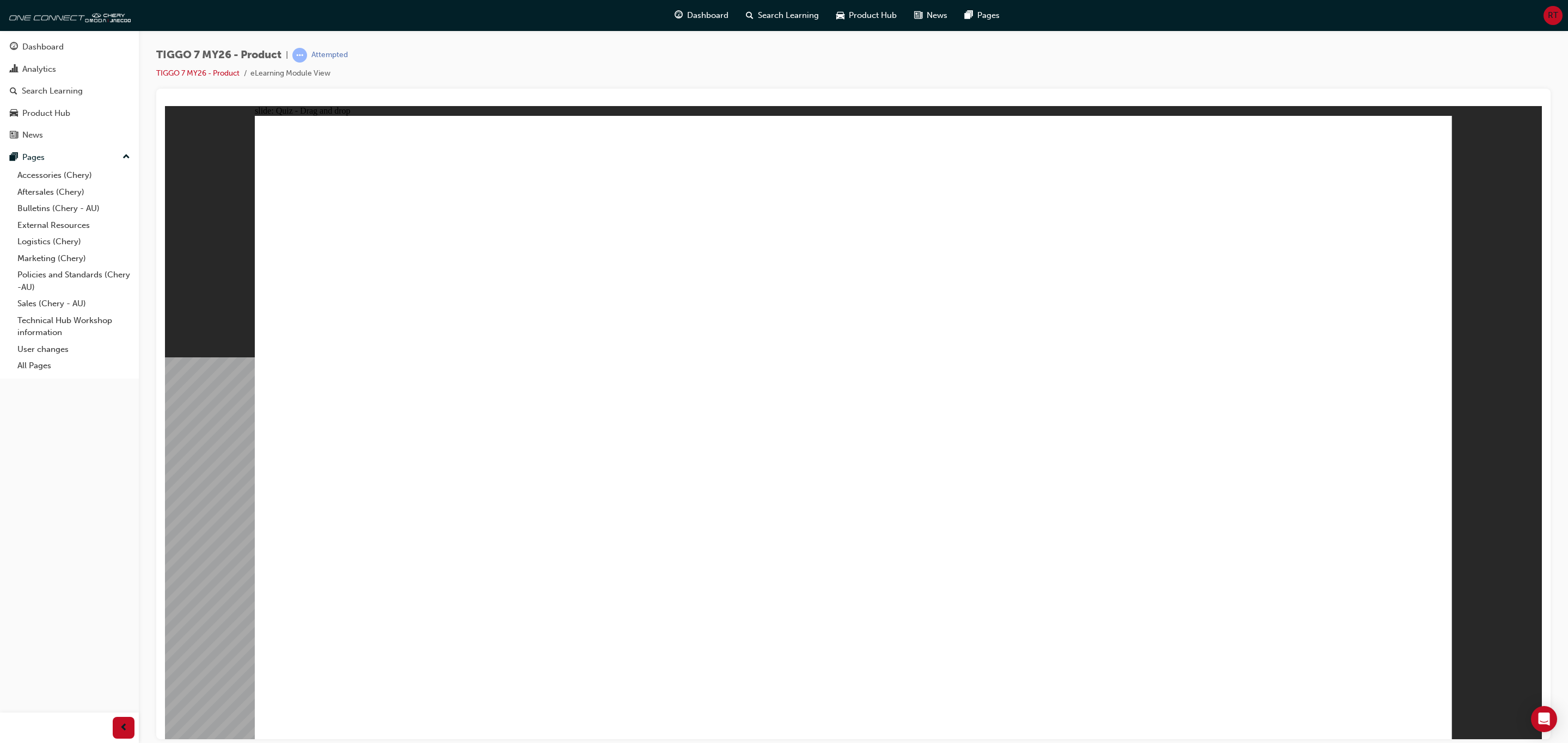
drag, startPoint x: 846, startPoint y: 264, endPoint x: 418, endPoint y: 542, distance: 510.4
drag, startPoint x: 425, startPoint y: 481, endPoint x: 856, endPoint y: 275, distance: 477.7
drag, startPoint x: 934, startPoint y: 264, endPoint x: 1000, endPoint y: 501, distance: 246.0
drag, startPoint x: 1162, startPoint y: 265, endPoint x: 545, endPoint y: 481, distance: 653.7
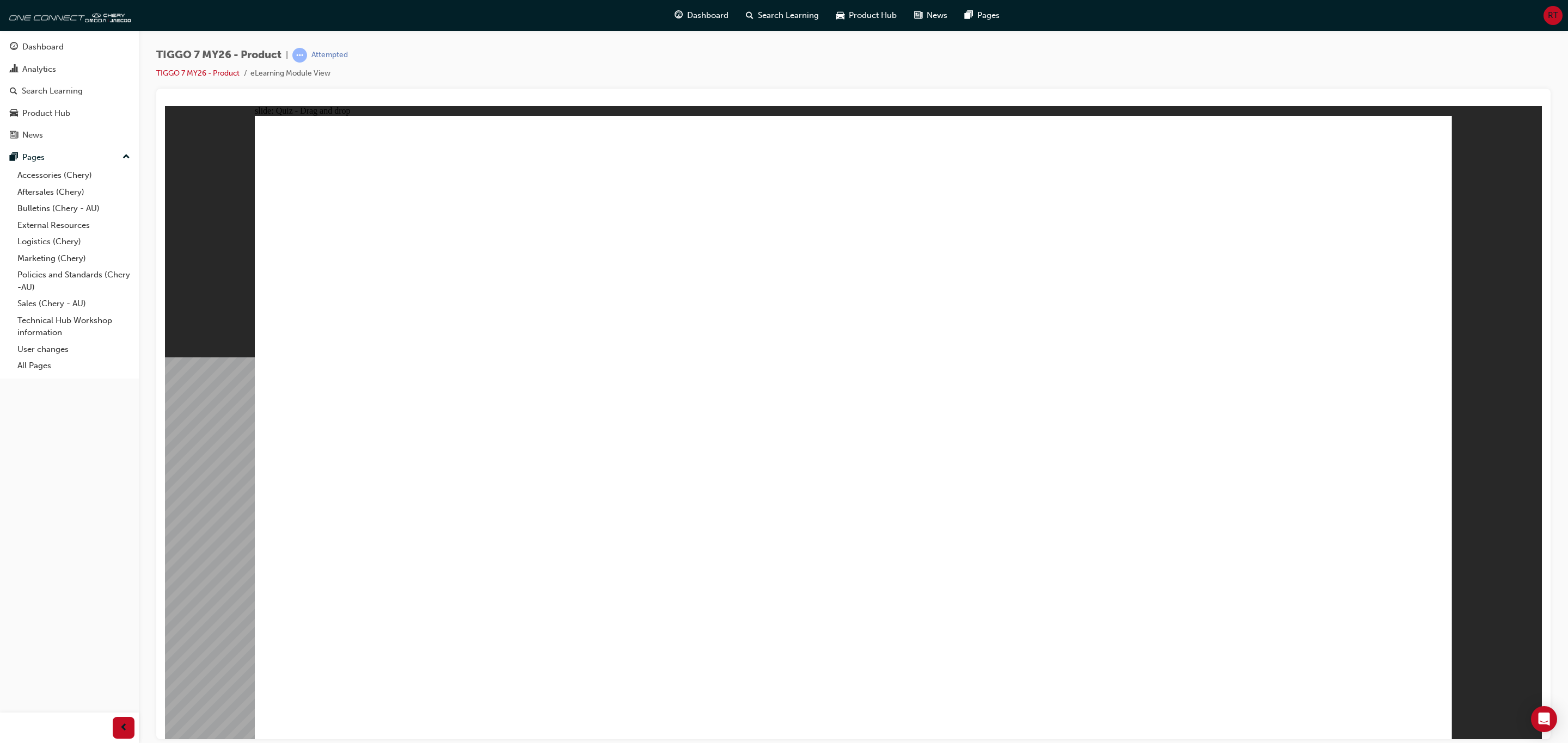
drag, startPoint x: 1396, startPoint y: 278, endPoint x: 1367, endPoint y: 285, distance: 29.8
drag, startPoint x: 910, startPoint y: 479, endPoint x: 386, endPoint y: 524, distance: 525.9
drag, startPoint x: 1318, startPoint y: 272, endPoint x: 993, endPoint y: 529, distance: 414.3
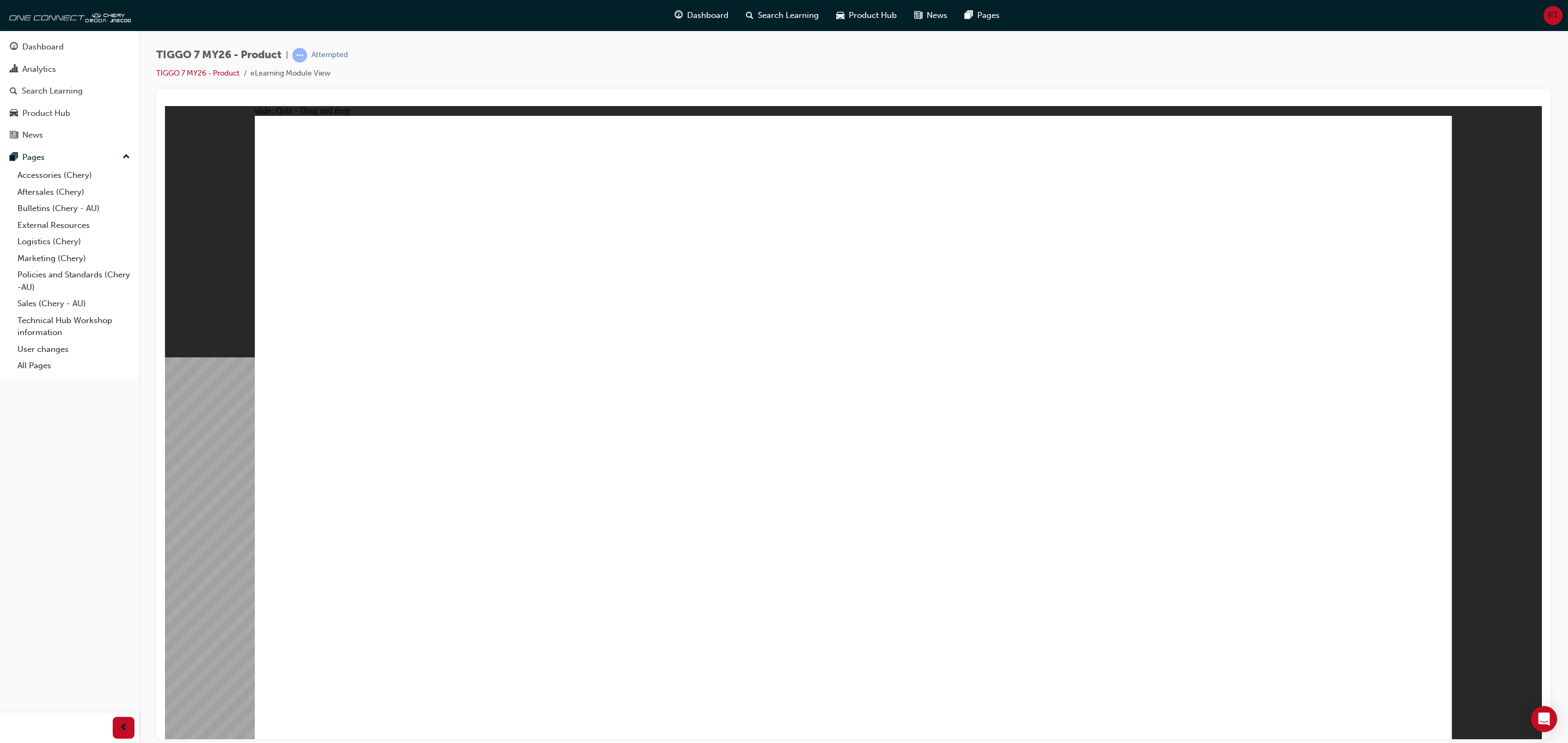
drag, startPoint x: 832, startPoint y: 188, endPoint x: 882, endPoint y: 189, distance: 50.0
drag, startPoint x: 827, startPoint y: 197, endPoint x: 1058, endPoint y: 561, distance: 431.1
drag, startPoint x: 958, startPoint y: 184, endPoint x: 837, endPoint y: 361, distance: 214.4
drag, startPoint x: 1118, startPoint y: 179, endPoint x: 705, endPoint y: 527, distance: 540.1
drag, startPoint x: 1228, startPoint y: 179, endPoint x: 1207, endPoint y: 175, distance: 21.4
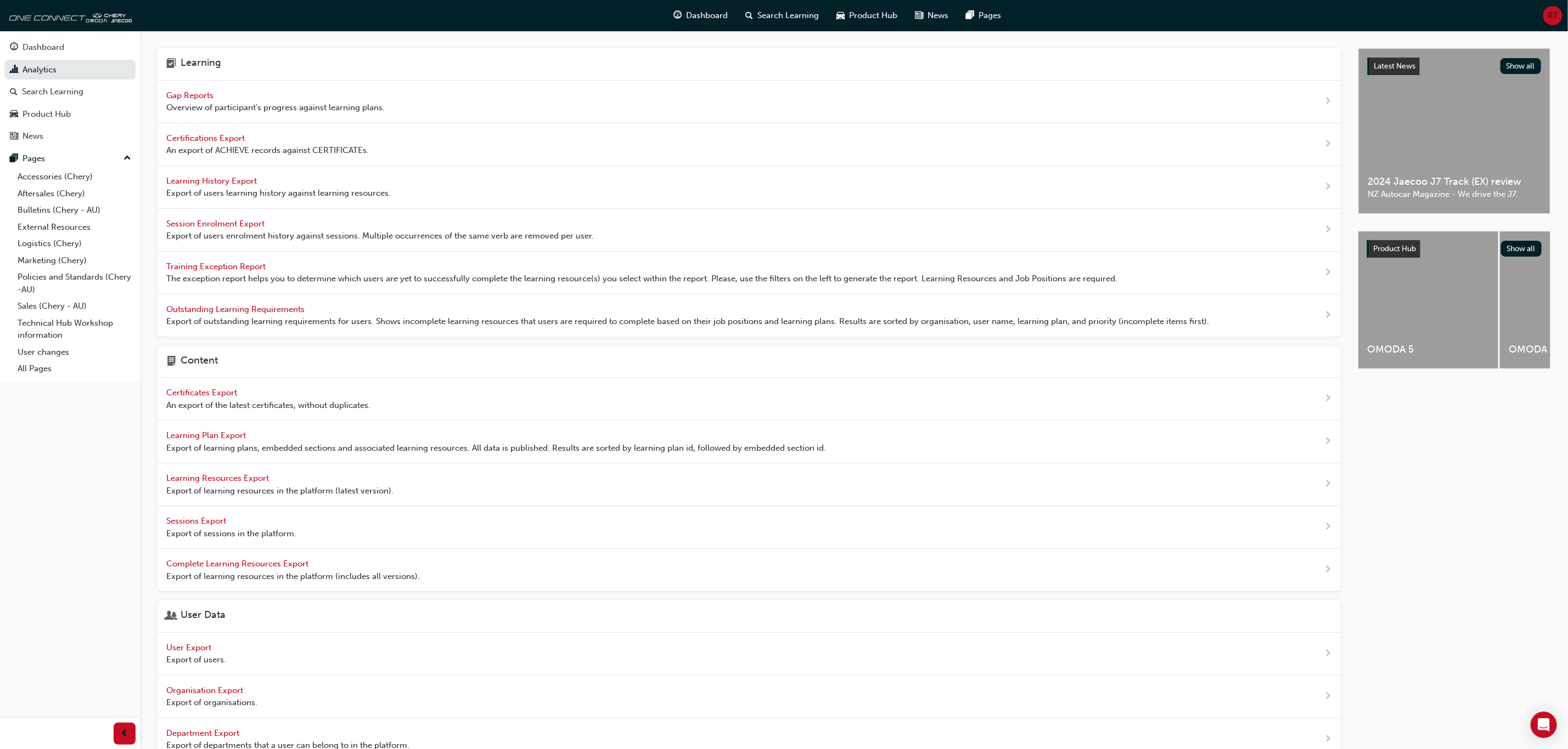
click at [167, 99] on span "Gap Reports" at bounding box center [191, 95] width 50 height 10
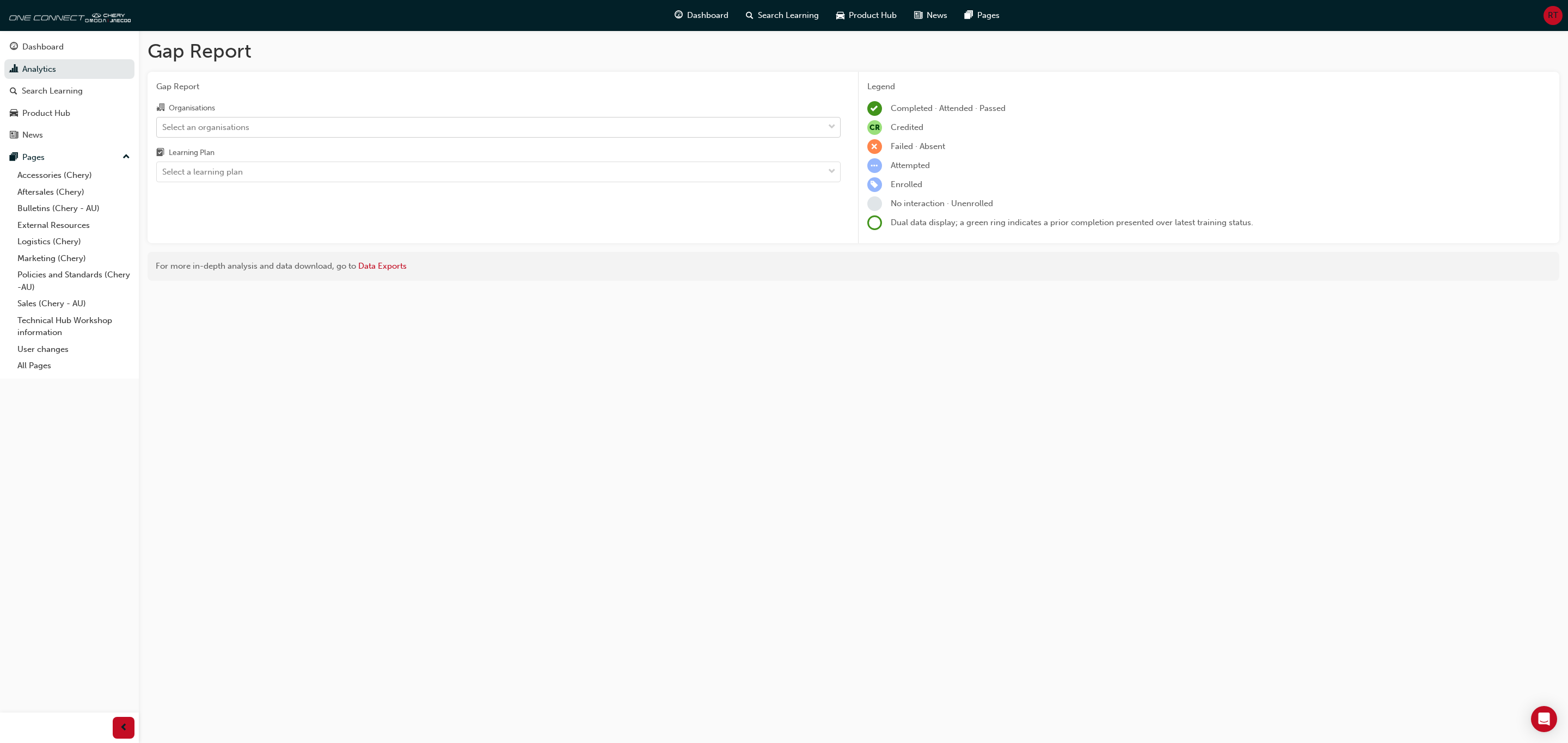
click at [252, 131] on div "Select an organisations" at bounding box center [490, 126] width 666 height 19
click at [163, 131] on input "Organisations Select an organisations" at bounding box center [162, 126] width 1 height 9
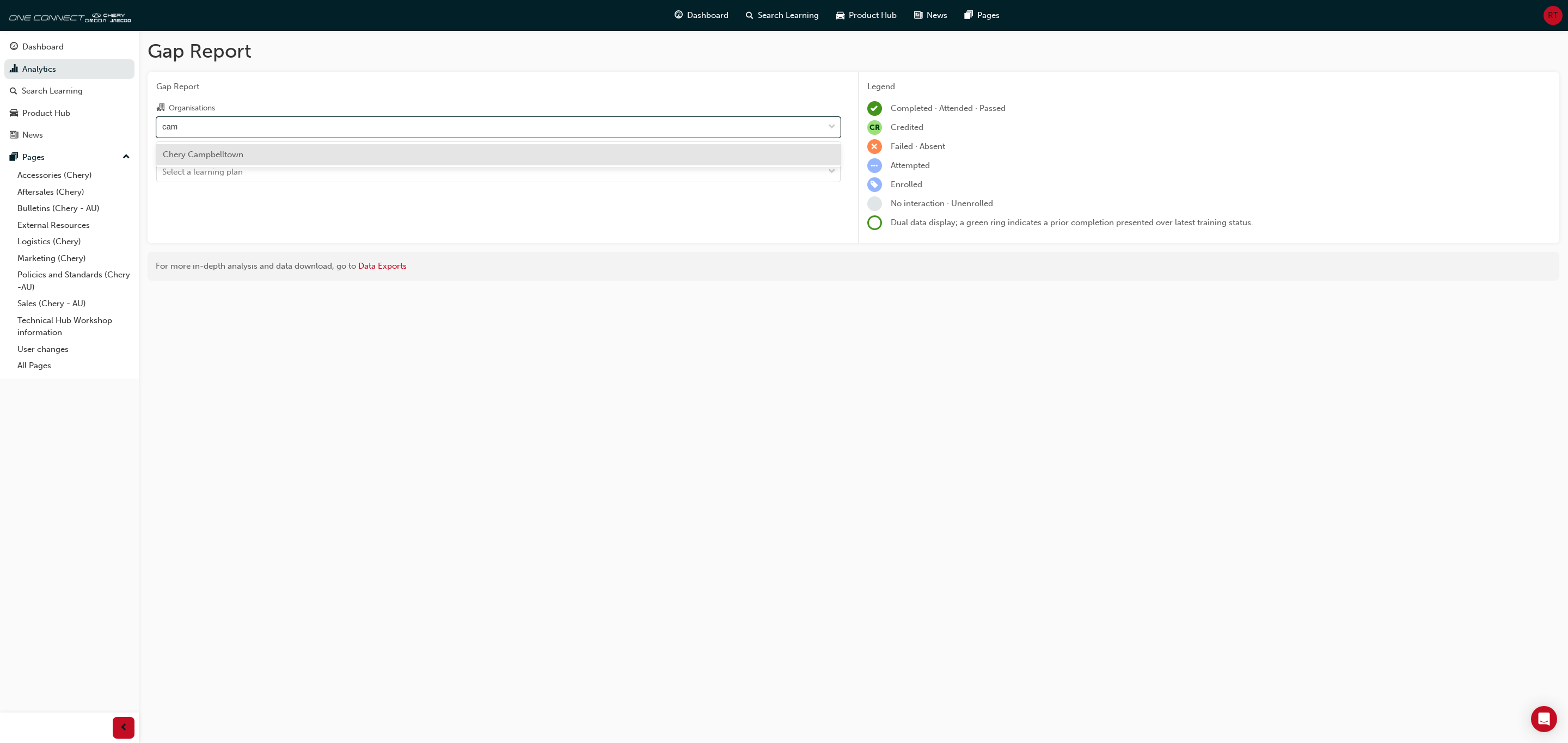
type input "camp"
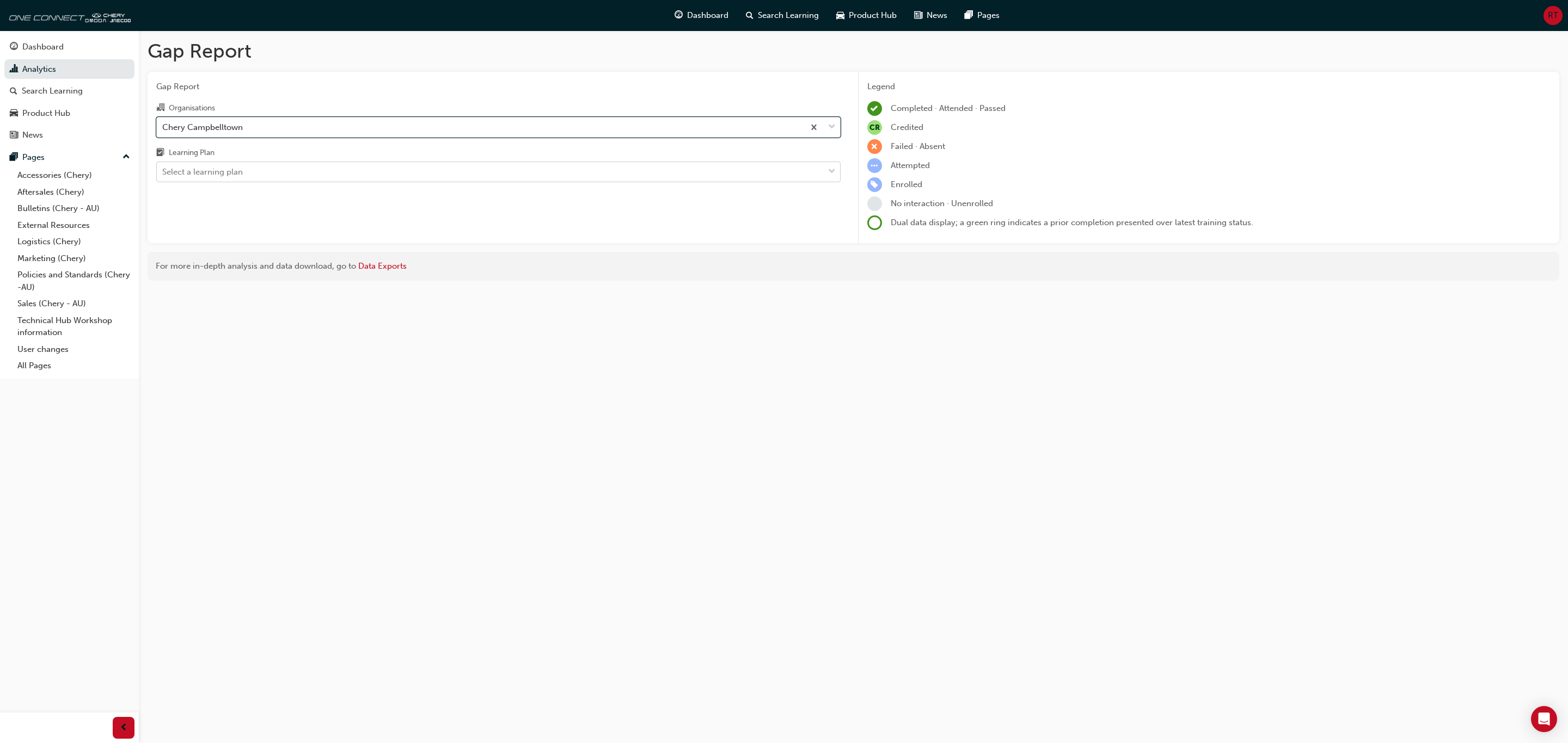
click at [283, 175] on div "Select a learning plan" at bounding box center [490, 172] width 666 height 19
click at [163, 175] on input "Learning Plan Select a learning plan" at bounding box center [162, 172] width 1 height 9
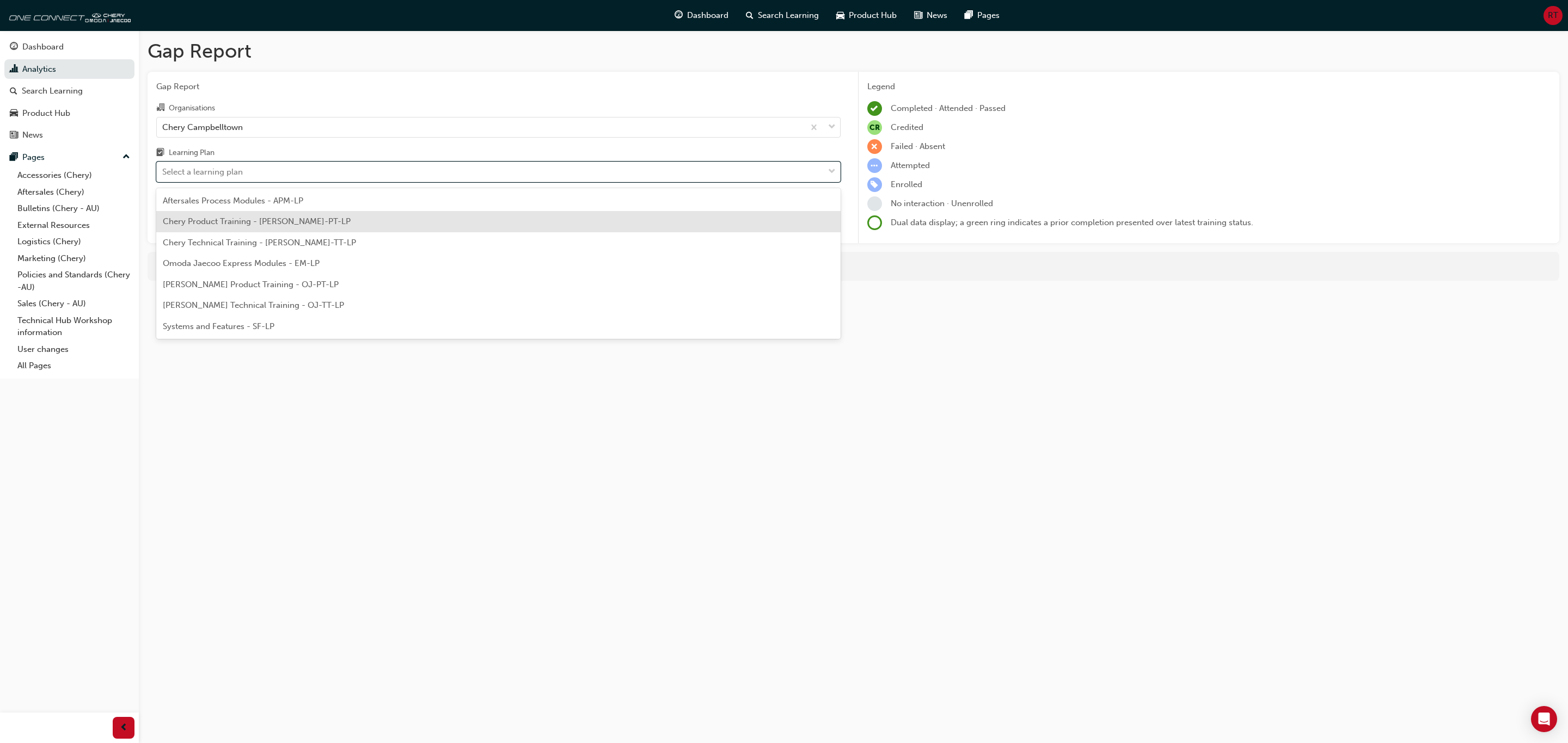
click at [357, 231] on div "Chery Product Training - CHAU-PT-LP" at bounding box center [499, 221] width 685 height 21
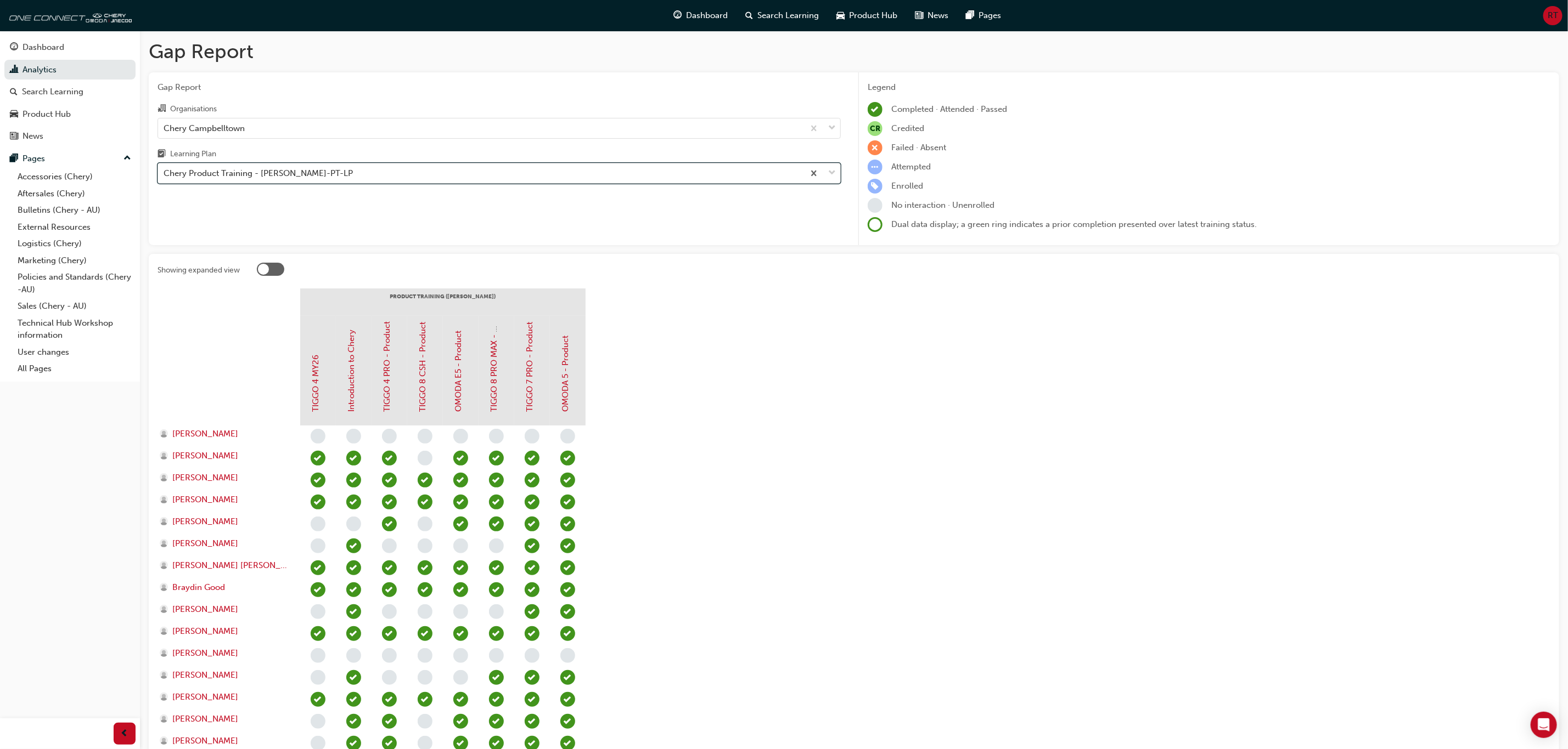
click at [313, 168] on div "Chery Product Training - CHAU-PT-LP" at bounding box center [481, 173] width 646 height 19
click at [164, 169] on input "Learning Plan option Chery Product Training - CHAU-PT-LP, selected. 0 results a…" at bounding box center [163, 173] width 1 height 9
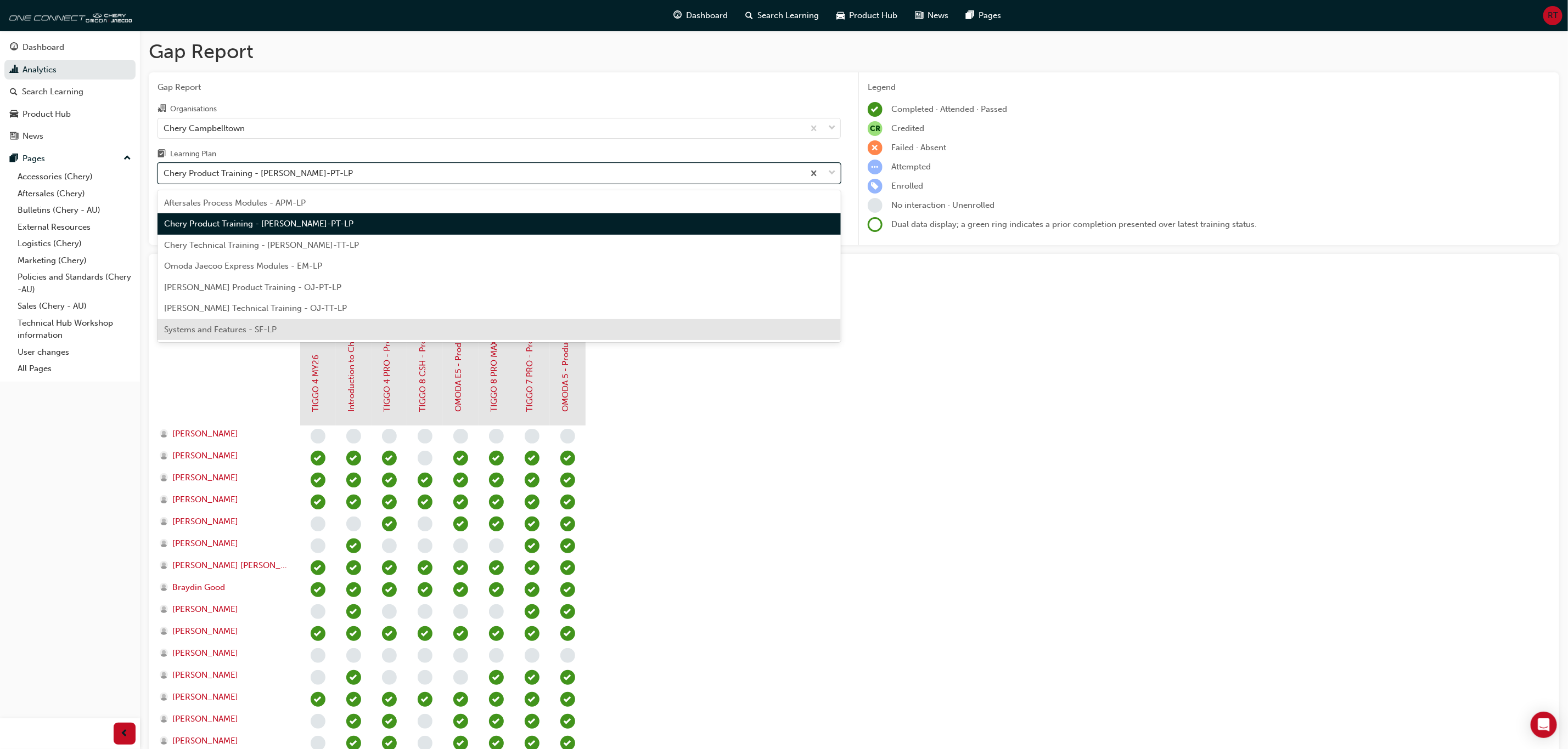
click at [277, 334] on div "Systems and Features - SF-LP" at bounding box center [499, 329] width 683 height 21
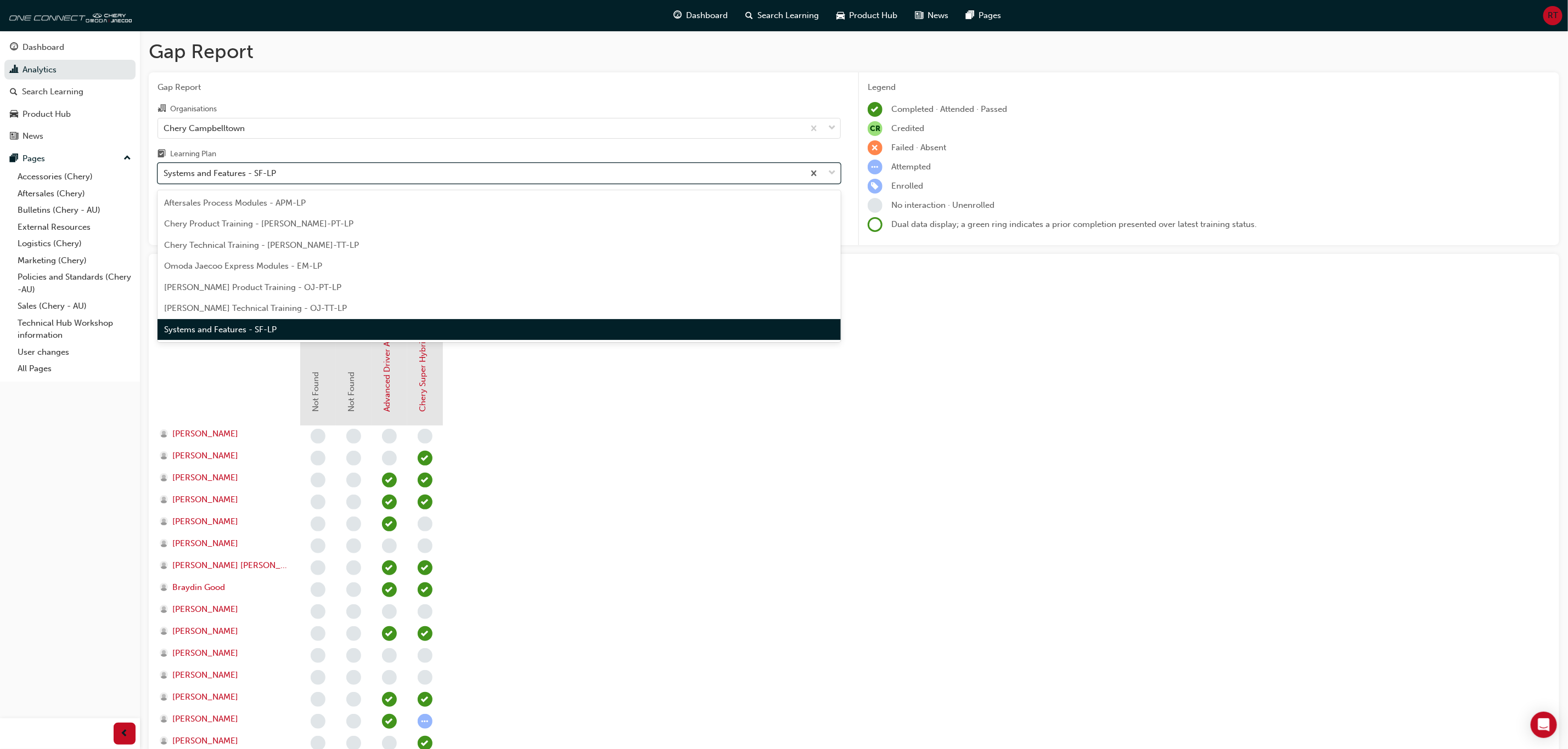
click at [399, 172] on div "Systems and Features - SF-LP" at bounding box center [481, 173] width 646 height 19
click at [164, 172] on input "Learning Plan option Systems and Features - SF-LP, selected. option Systems and…" at bounding box center [163, 173] width 1 height 9
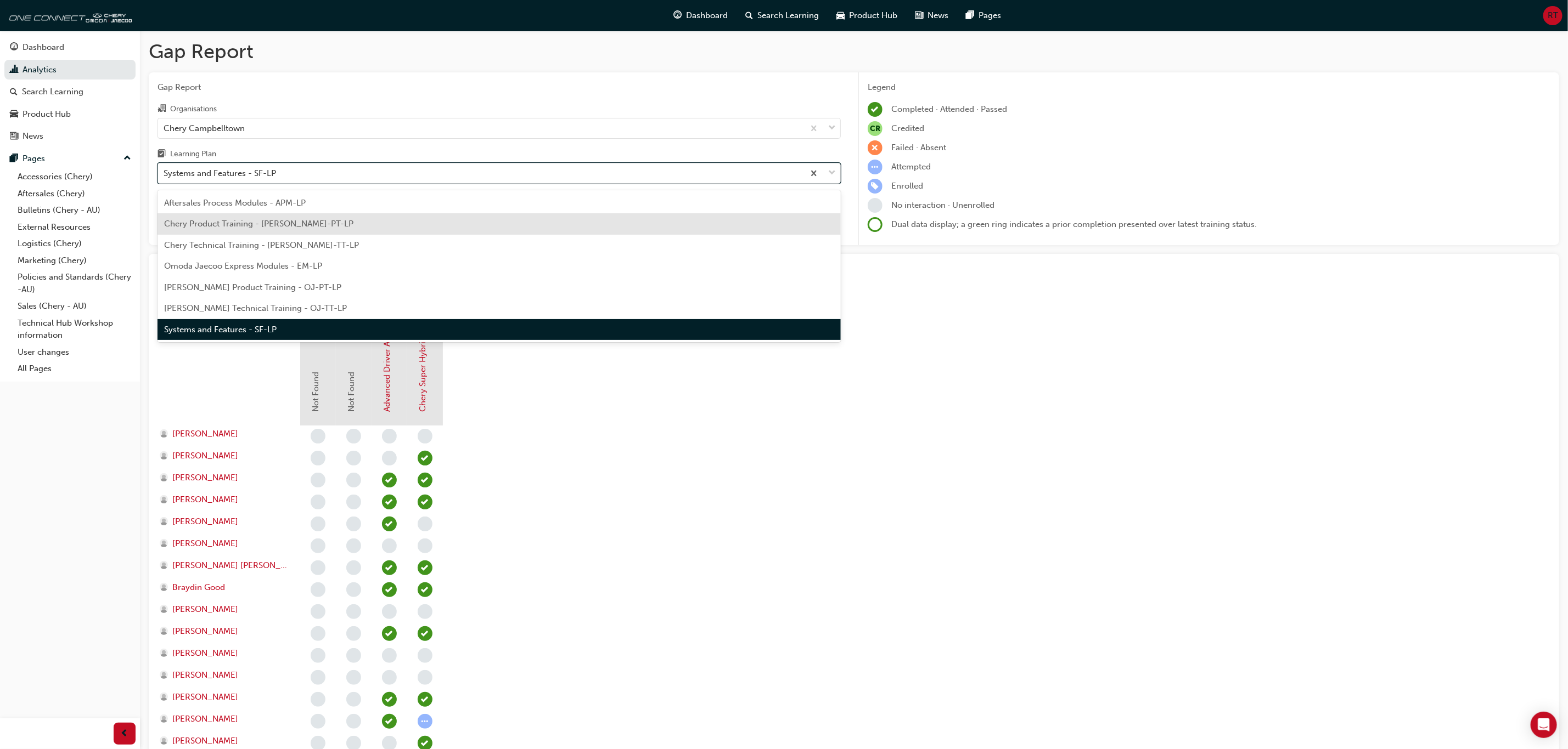
click at [389, 213] on div "Chery Product Training - CHAU-PT-LP" at bounding box center [499, 223] width 683 height 21
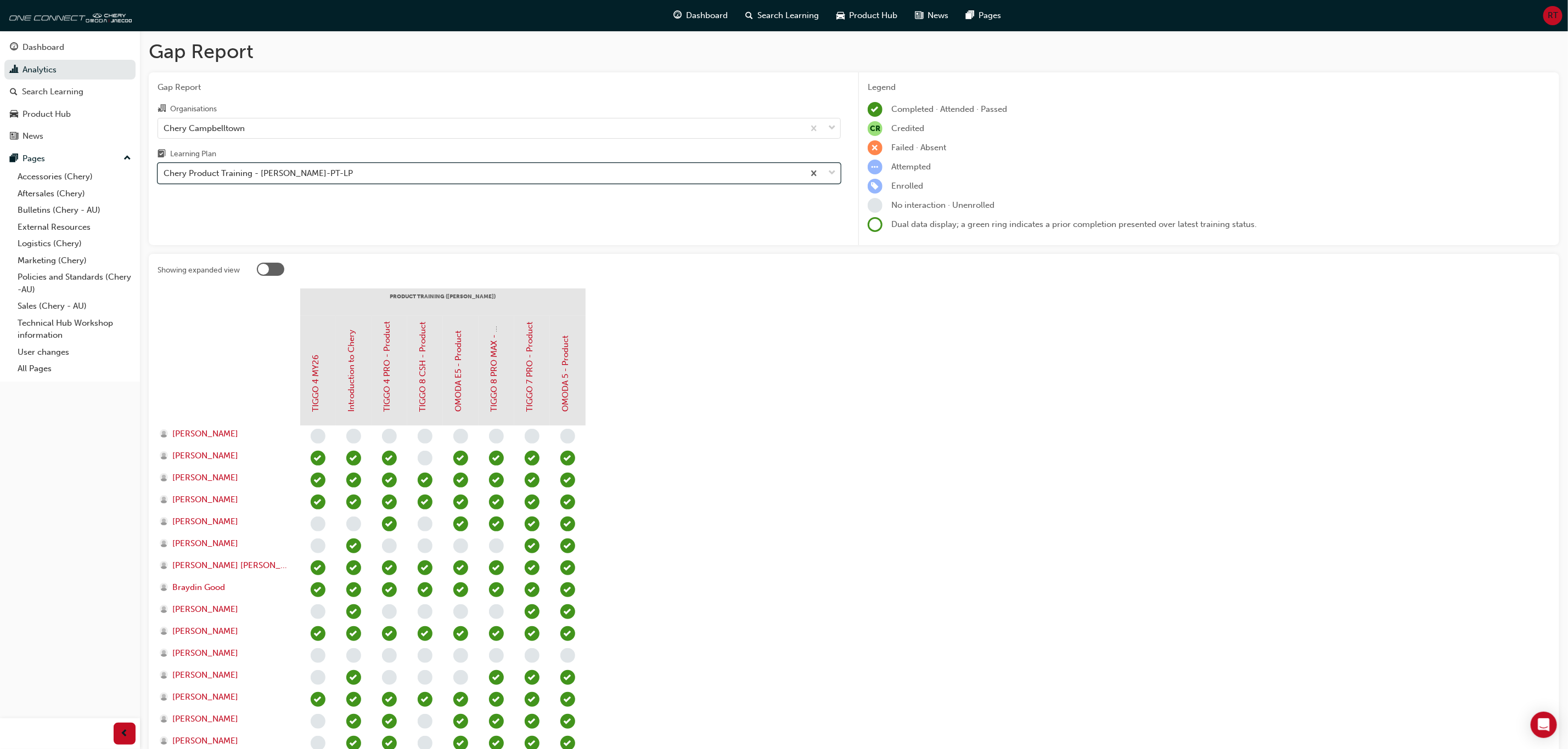
click at [522, 168] on div "Chery Product Training - CHAU-PT-LP" at bounding box center [481, 173] width 646 height 19
click at [164, 169] on input "Learning Plan option Chery Product Training - CHAU-PT-LP, selected. 0 results a…" at bounding box center [163, 173] width 1 height 9
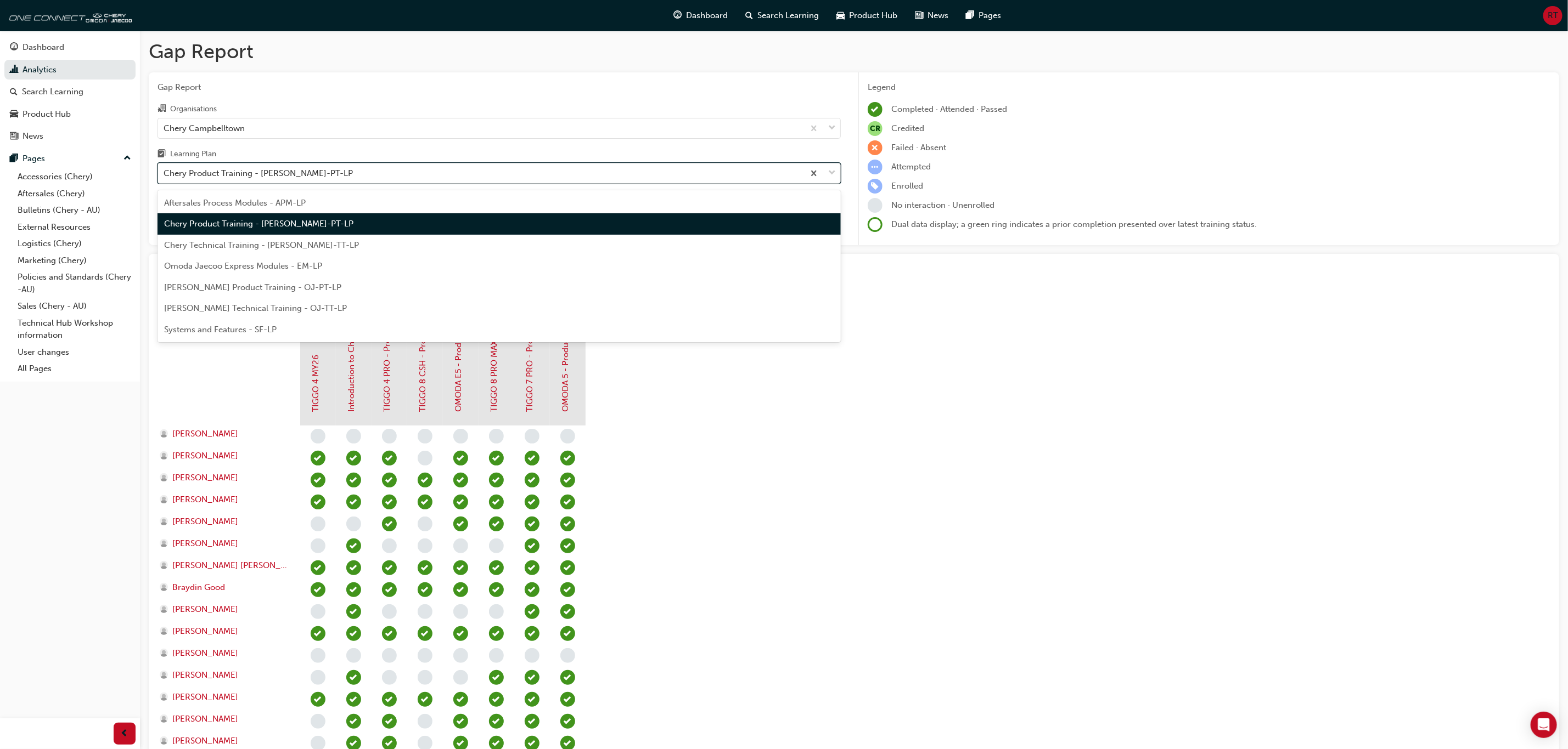
click at [522, 168] on div "Chery Product Training - CHAU-PT-LP" at bounding box center [481, 173] width 646 height 19
click at [164, 169] on input "Learning Plan option Chery Product Training - CHAU-PT-LP, selected. option Cher…" at bounding box center [163, 173] width 1 height 9
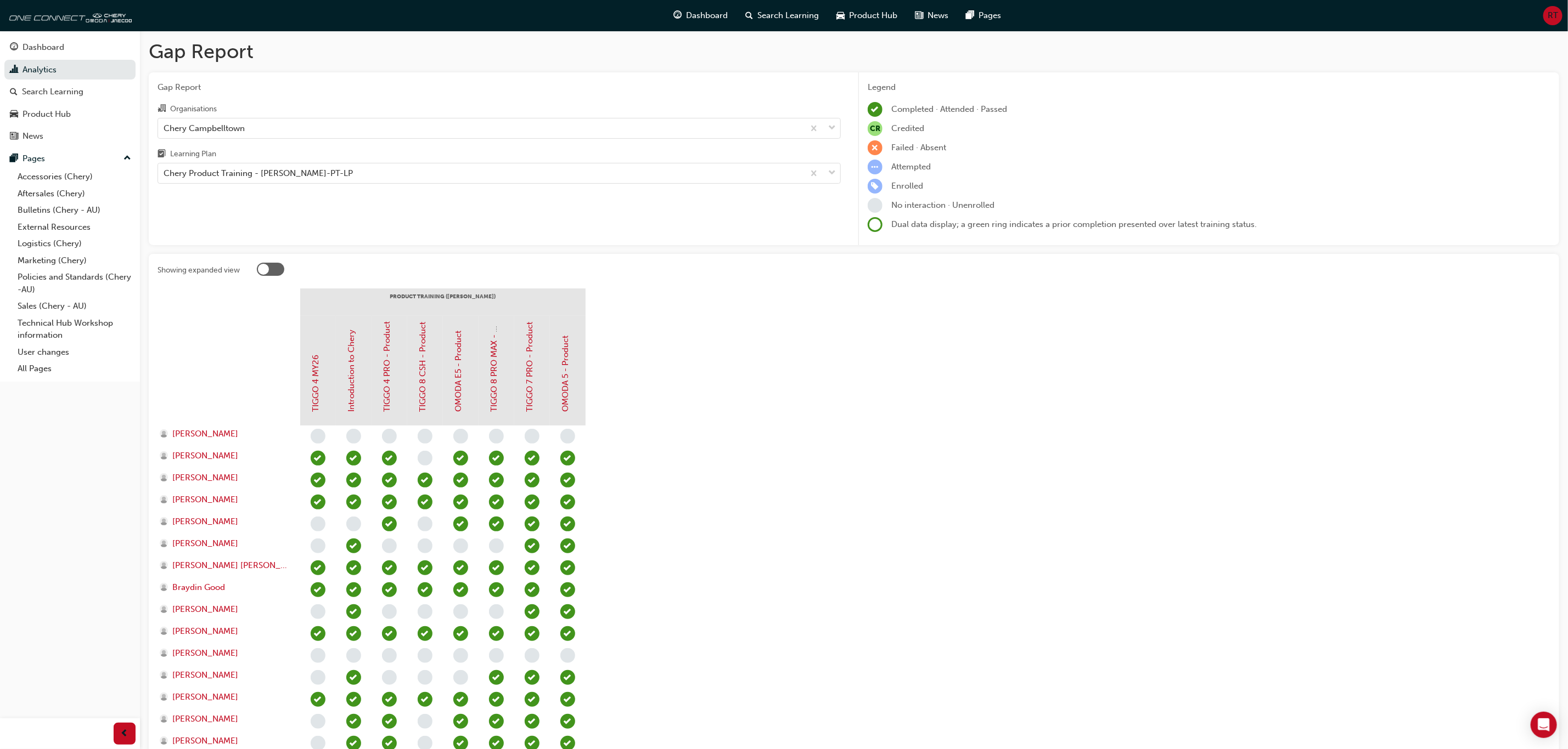
click at [789, 650] on section "PRODUCT TRAINING (CHAU) TIGGO 4 MY26 Introduction to Chery TIGGO 4 PRO - Produc…" at bounding box center [854, 642] width 1393 height 707
click at [848, 435] on section "PRODUCT TRAINING (CHAU) TIGGO 4 MY26 Introduction to Chery TIGGO 4 PRO - Produc…" at bounding box center [854, 642] width 1393 height 707
drag, startPoint x: 39, startPoint y: 48, endPoint x: 70, endPoint y: 52, distance: 31.3
click at [38, 48] on div "Dashboard" at bounding box center [42, 48] width 42 height 13
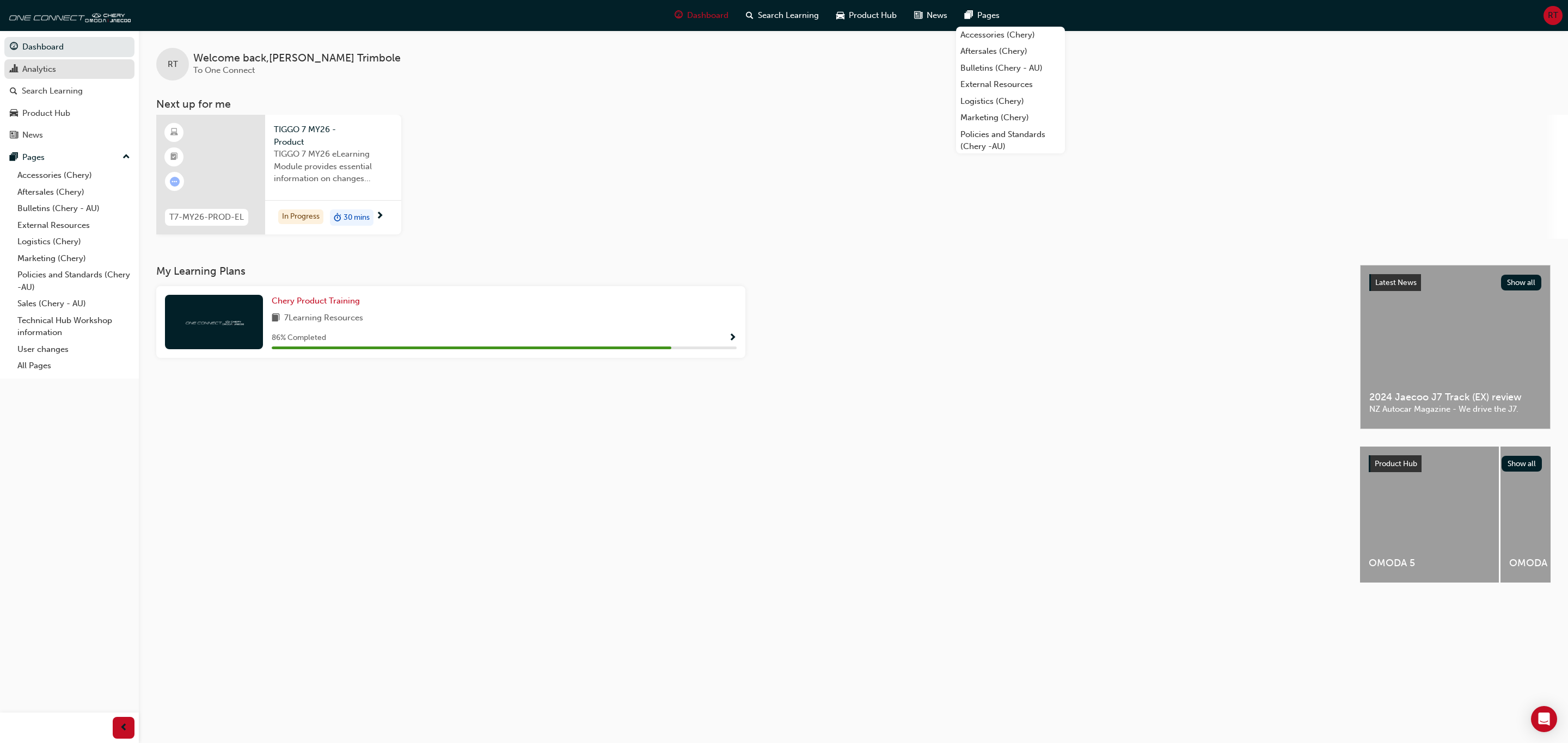
click at [64, 70] on div "Analytics" at bounding box center [70, 69] width 119 height 14
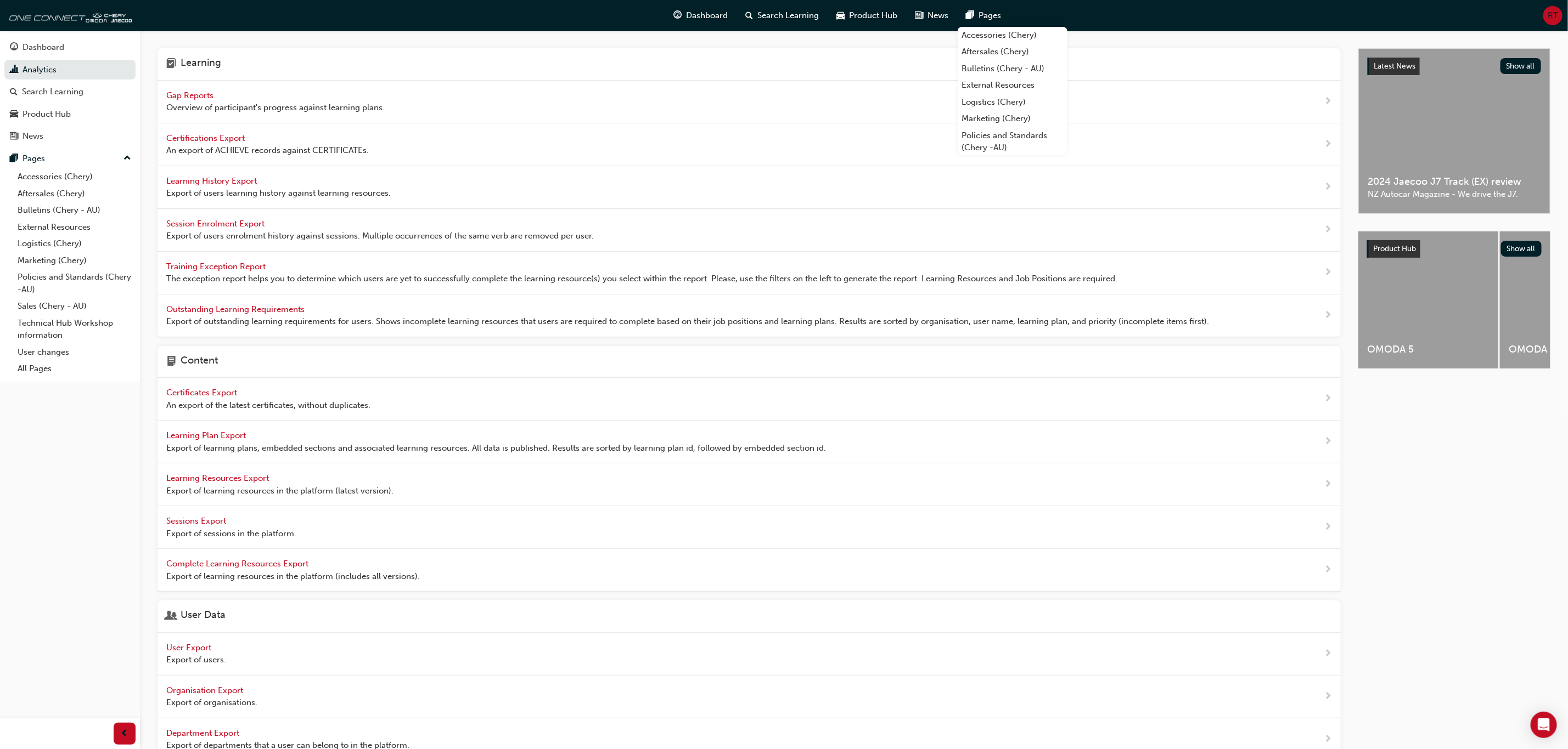
click at [195, 90] on span "Gap Reports" at bounding box center [191, 95] width 50 height 10
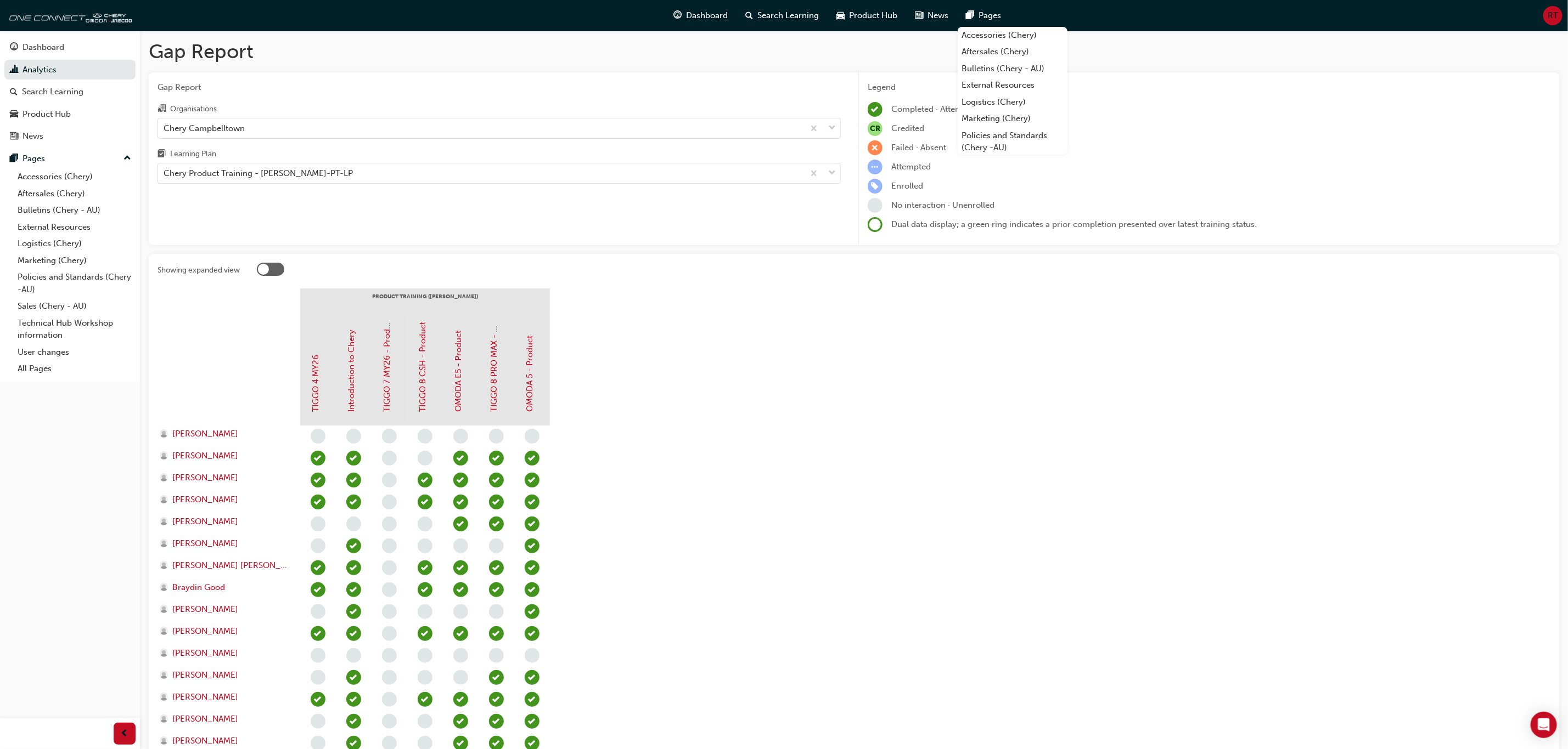
click at [634, 405] on section "PRODUCT TRAINING (CHAU) TIGGO 4 MY26 Introduction to Chery TIGGO 7 MY26 - Produ…" at bounding box center [854, 642] width 1393 height 707
click at [871, 17] on span "Product Hub" at bounding box center [874, 16] width 48 height 13
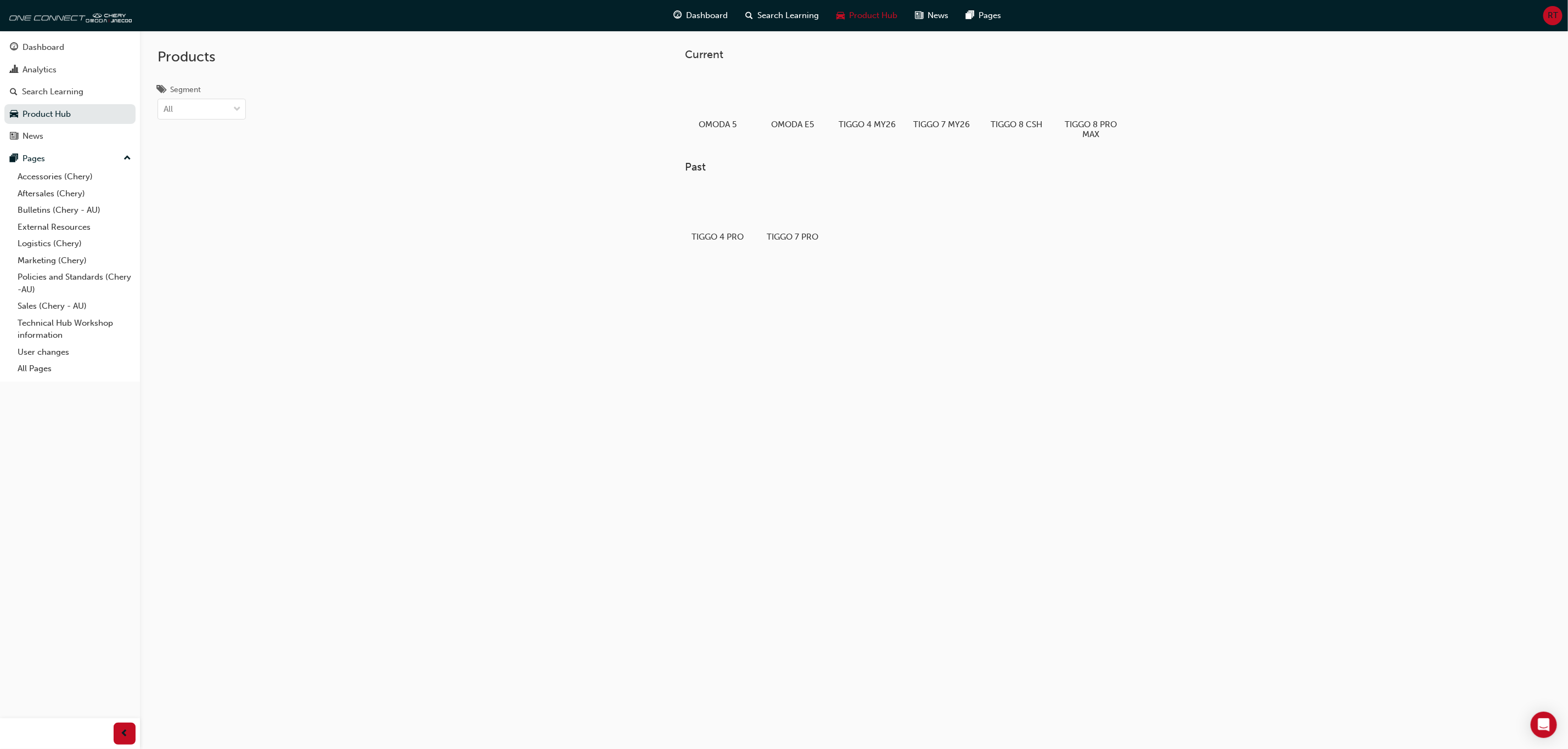
click at [628, 380] on div "Current OMODA 5 OMODA E5 TIGGO 4 MY26 TIGGO 7 MY26 TIGGO 8 CSH TIGGO 8 PRO MAX …" at bounding box center [854, 405] width 1428 height 749
click at [894, 312] on div "Current OMODA 5 OMODA E5 TIGGO 4 MY26 TIGGO 7 MY26 TIGGO 8 CSH TIGGO 8 PRO MAX …" at bounding box center [854, 405] width 1428 height 749
click at [76, 51] on div "Dashboard" at bounding box center [70, 47] width 120 height 14
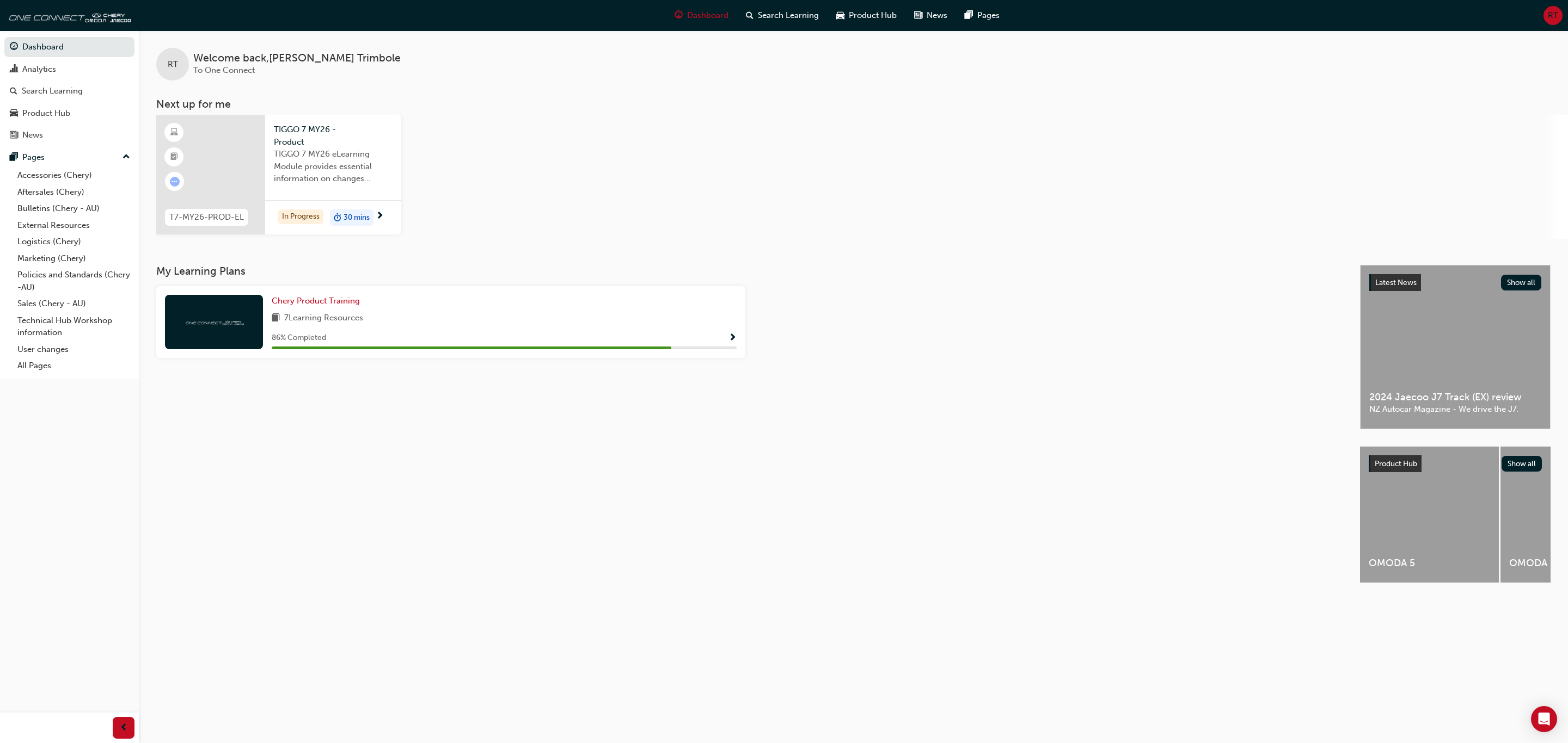
click at [493, 183] on div "T7-MY26-PROD-EL TIGGO 7 MY26 - Product TIGGO 7 MY26 eLearning Module provides e…" at bounding box center [862, 177] width 1411 height 124
click at [208, 152] on div at bounding box center [211, 174] width 109 height 120
